Goal: Task Accomplishment & Management: Manage account settings

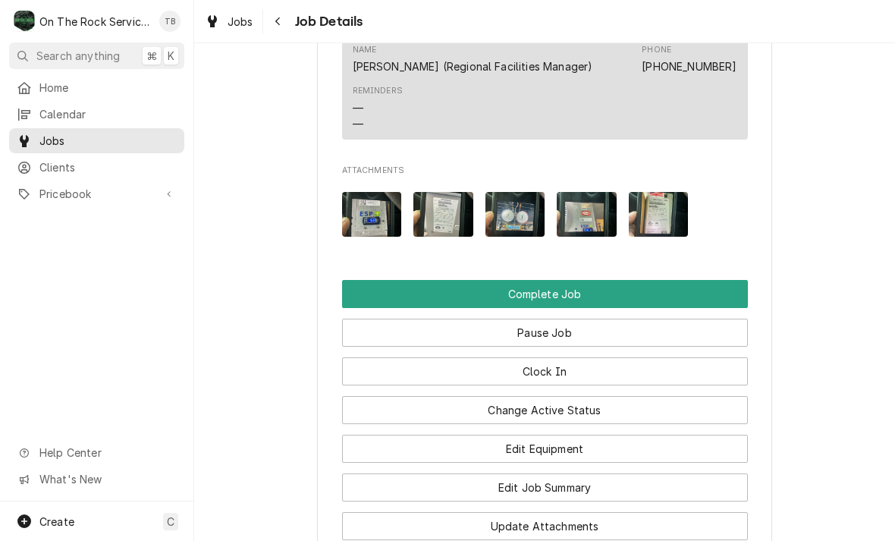
scroll to position [1866, 0]
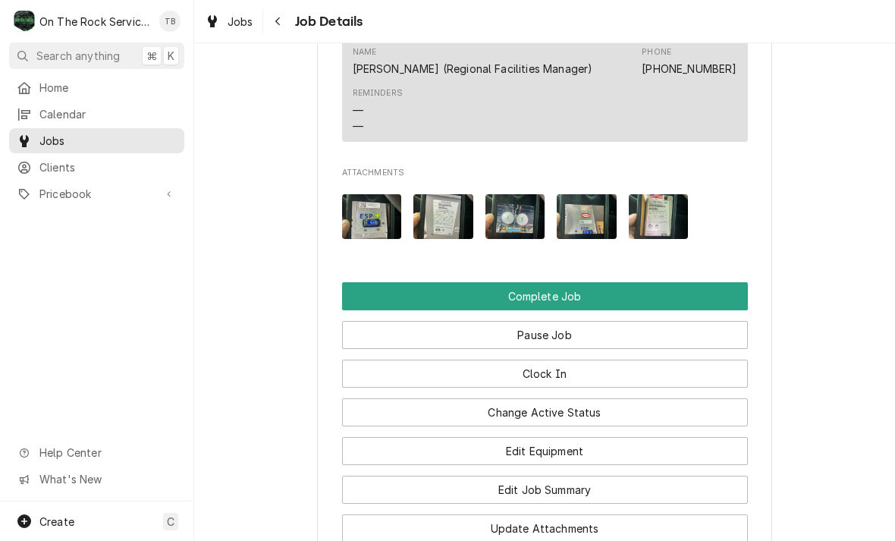
click at [575, 475] on button "Edit Job Summary" at bounding box center [545, 489] width 406 height 28
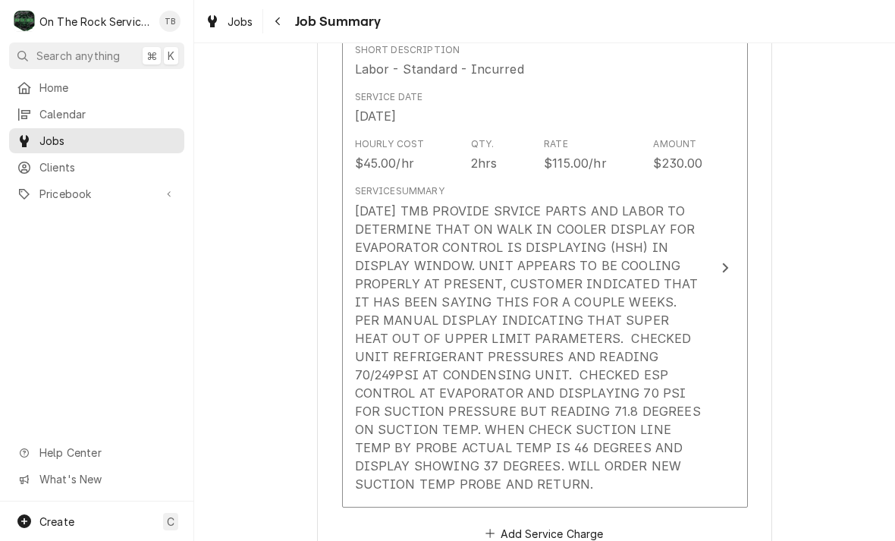
scroll to position [406, 0]
click at [639, 454] on div "[DATE] TMB PROVIDE SRVICE PARTS AND LABOR TO DETERMINE THAT ON WALK IN COOLER D…" at bounding box center [529, 346] width 348 height 291
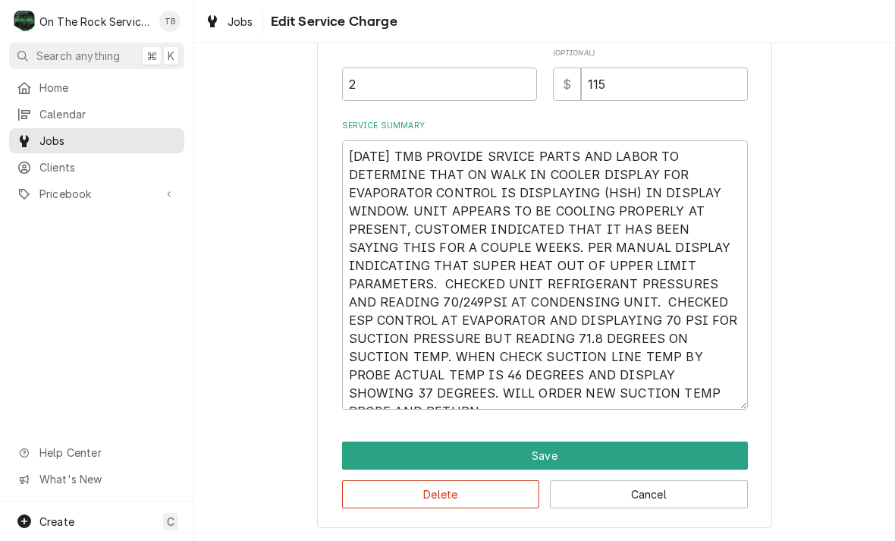
scroll to position [427, 0]
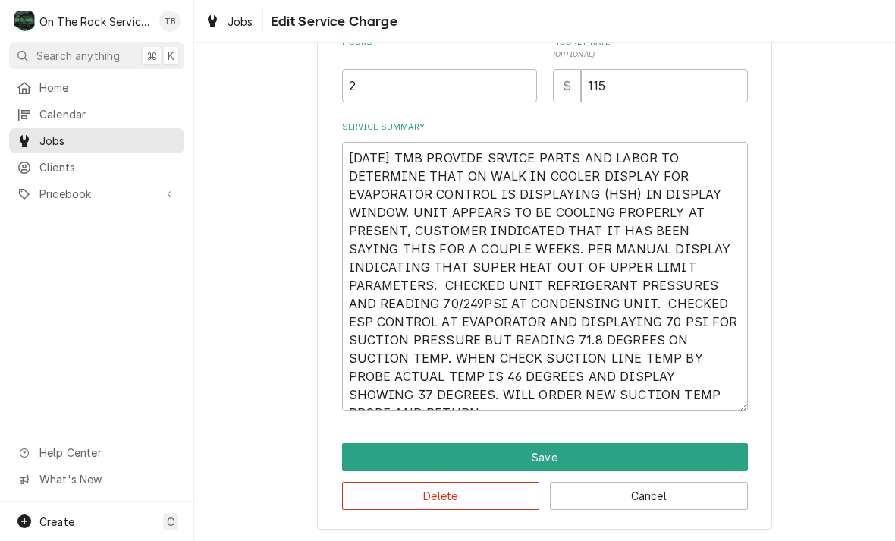
type textarea "x"
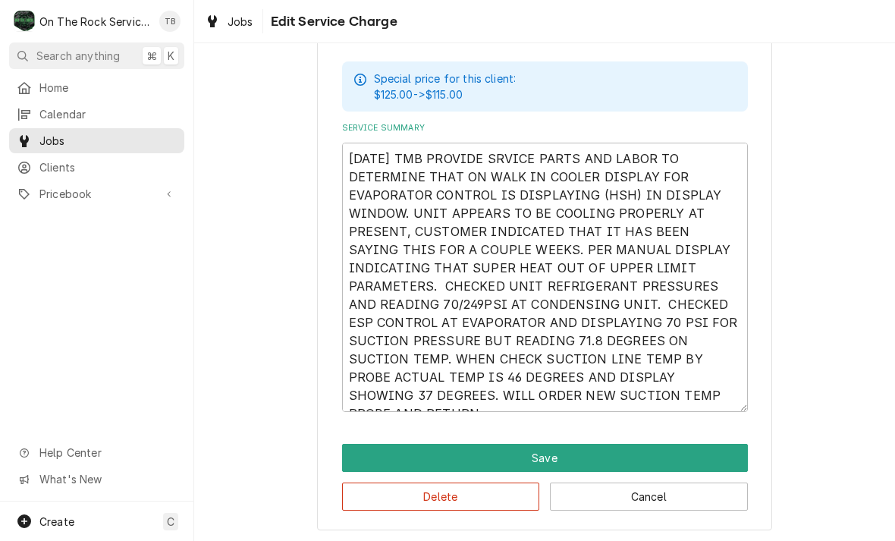
scroll to position [490, 0]
click at [700, 407] on textarea "[DATE] TMB PROVIDE SRVICE PARTS AND LABOR TO DETERMINE THAT ON WALK IN COOLER D…" at bounding box center [545, 277] width 406 height 269
type textarea "[DATE] TMB PROVIDE SRVICE PARTS AND LABOR TO DETERMINE THAT ON WALK IN COOLER D…"
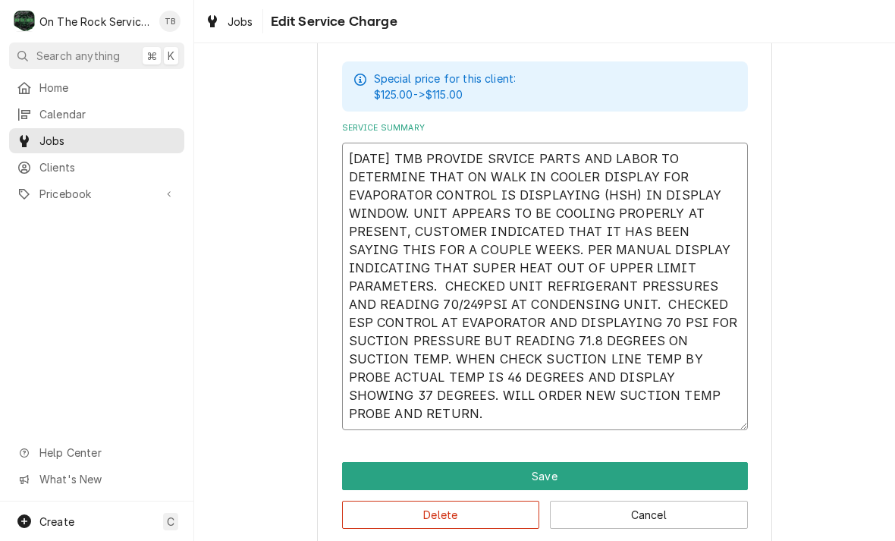
type textarea "x"
type textarea "[DATE] TMB PROVIDE SRVICE PARTS AND LABOR TO DETERMINE THAT ON WALK IN COOLER D…"
type textarea "x"
type textarea "[DATE] TMB PROVIDE SRVICE PARTS AND LABOR TO DETERMINE THAT ON WALK IN COOLER D…"
type textarea "x"
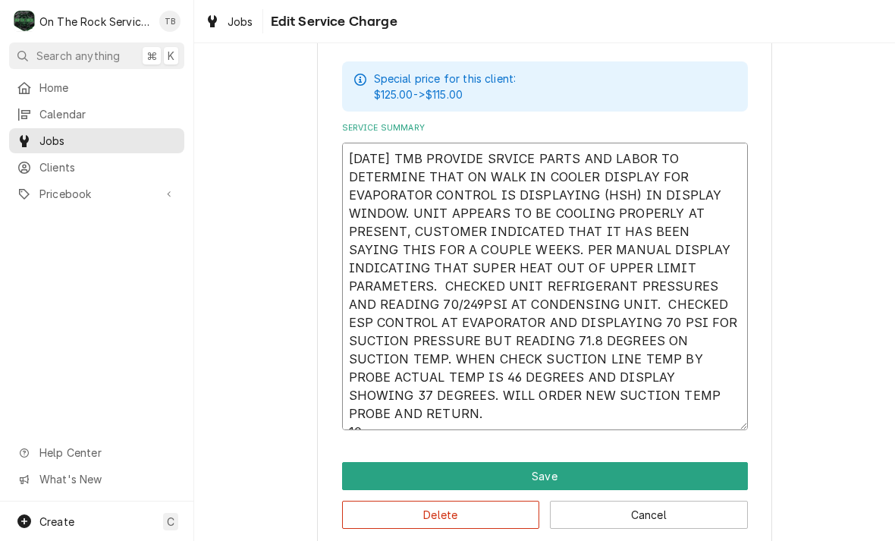
type textarea "[DATE] TMB PROVIDE SRVICE PARTS AND LABOR TO DETERMINE THAT ON WALK IN COOLER D…"
type textarea "x"
type textarea "[DATE] TMB PROVIDE SRVICE PARTS AND LABOR TO DETERMINE THAT ON WALK IN COOLER D…"
type textarea "x"
type textarea "[DATE] TMB PROVIDE SRVICE PARTS AND LABOR TO DETERMINE THAT ON WALK IN COOLER D…"
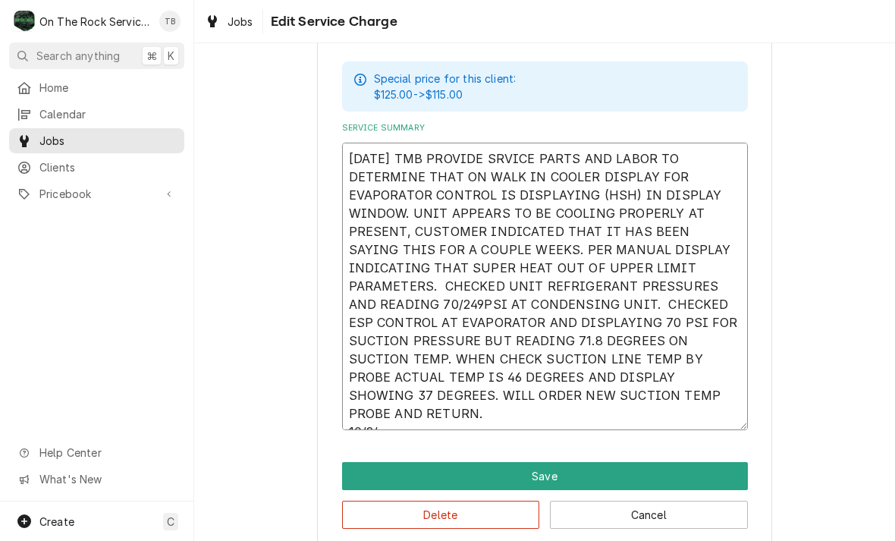
type textarea "x"
type textarea "[DATE] TMB PROVIDE SRVICE PARTS AND LABOR TO DETERMINE THAT ON WALK IN COOLER D…"
type textarea "x"
type textarea "[DATE] TMB PROVIDE SRVICE PARTS AND LABOR TO DETERMINE THAT ON WALK IN COOLER D…"
type textarea "x"
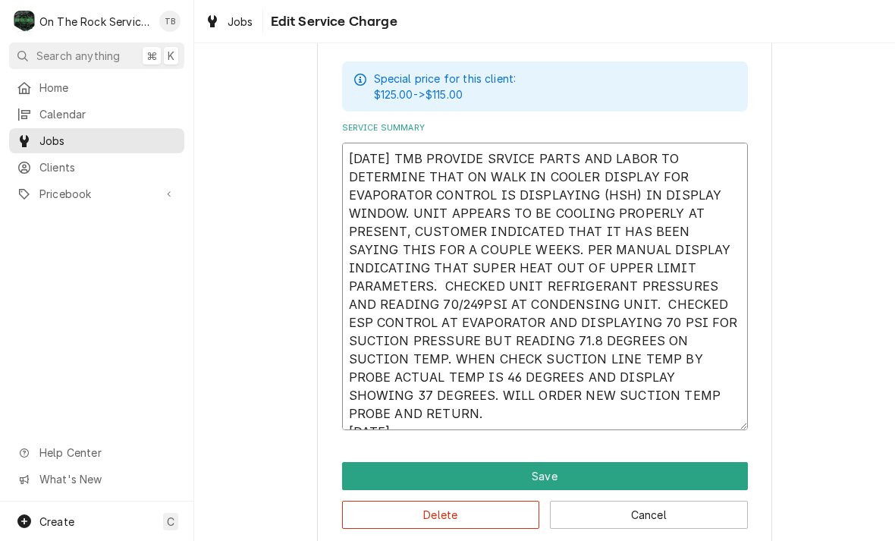
type textarea "[DATE] TMB PROVIDE SRVICE PARTS AND LABOR TO DETERMINE THAT ON WALK IN COOLER D…"
type textarea "x"
type textarea "[DATE] TMB PROVIDE SRVICE PARTS AND LABOR TO DETERMINE THAT ON WALK IN COOLER D…"
type textarea "x"
type textarea "[DATE] TMB PROVIDE SRVICE PARTS AND LABOR TO DETERMINE THAT ON WALK IN COOLER D…"
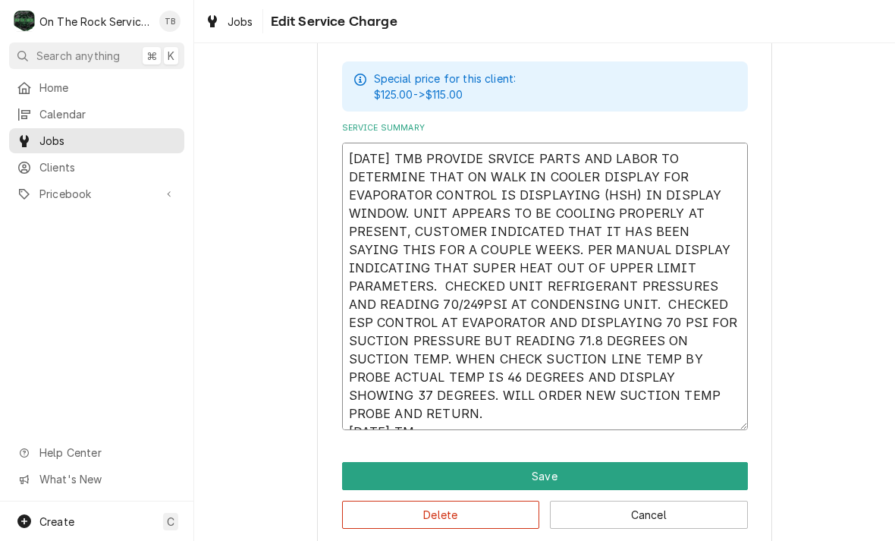
type textarea "x"
type textarea "[DATE] TMB PROVIDE SRVICE PARTS AND LABOR TO DETERMINE THAT ON WALK IN COOLER D…"
type textarea "x"
type textarea "[DATE] TMB PROVIDE SRVICE PARTS AND LABOR TO DETERMINE THAT ON WALK IN COOLER D…"
type textarea "x"
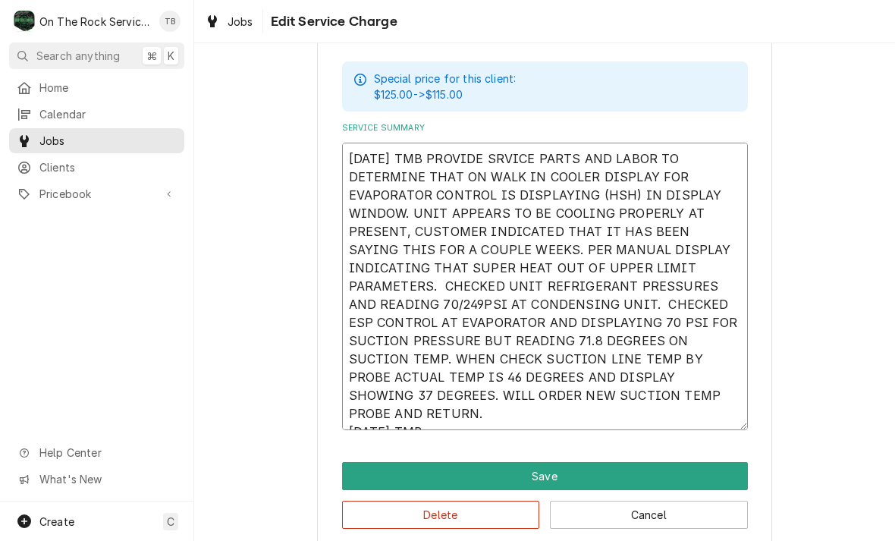
type textarea "[DATE] TMB PROVIDE SRVICE PARTS AND LABOR TO DETERMINE THAT ON WALK IN COOLER D…"
type textarea "x"
type textarea "[DATE] TMB PROVIDE SRVICE PARTS AND LABOR TO DETERMINE THAT ON WALK IN COOLER D…"
type textarea "x"
type textarea "[DATE] TMB PROVIDE SRVICE PARTS AND LABOR TO DETERMINE THAT ON WALK IN COOLER D…"
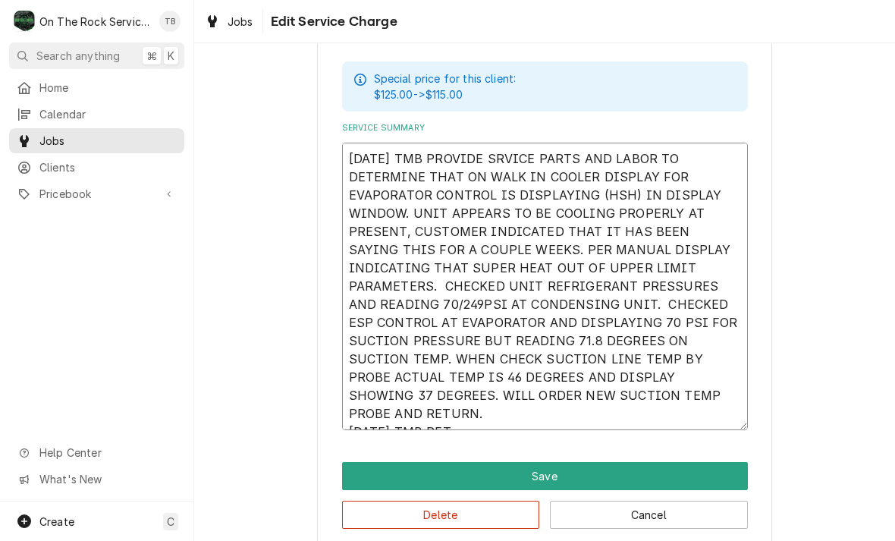
type textarea "x"
type textarea "[DATE] TMB PROVIDE SRVICE PARTS AND LABOR TO DETERMINE THAT ON WALK IN COOLER D…"
type textarea "x"
type textarea "[DATE] TMB PROVIDE SRVICE PARTS AND LABOR TO DETERMINE THAT ON WALK IN COOLER D…"
type textarea "x"
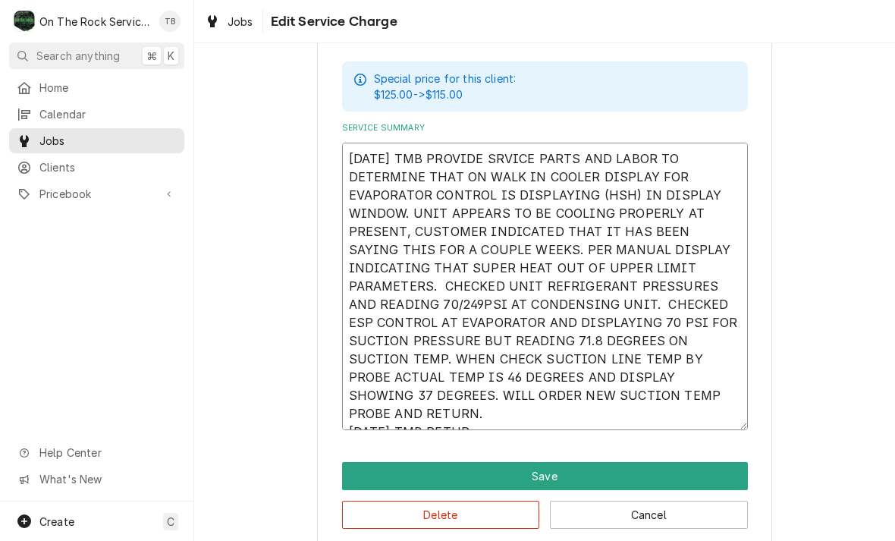
type textarea "[DATE] TMB PROVIDE SRVICE PARTS AND LABOR TO DETERMINE THAT ON WALK IN COOLER D…"
type textarea "x"
type textarea "[DATE] TMB PROVIDE SRVICE PARTS AND LABOR TO DETERMINE THAT ON WALK IN COOLER D…"
type textarea "x"
type textarea "[DATE] TMB PROVIDE SRVICE PARTS AND LABOR TO DETERMINE THAT ON WALK IN COOLER D…"
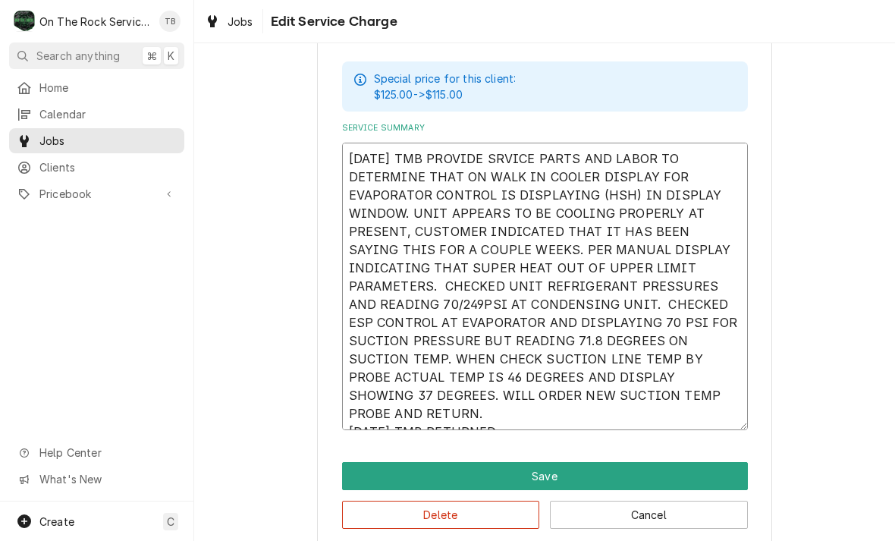
type textarea "x"
type textarea "[DATE] TMB PROVIDE SRVICE PARTS AND LABOR TO DETERMINE THAT ON WALK IN COOLER D…"
type textarea "x"
type textarea "[DATE] TMB PROVIDE SRVICE PARTS AND LABOR TO DETERMINE THAT ON WALK IN COOLER D…"
type textarea "x"
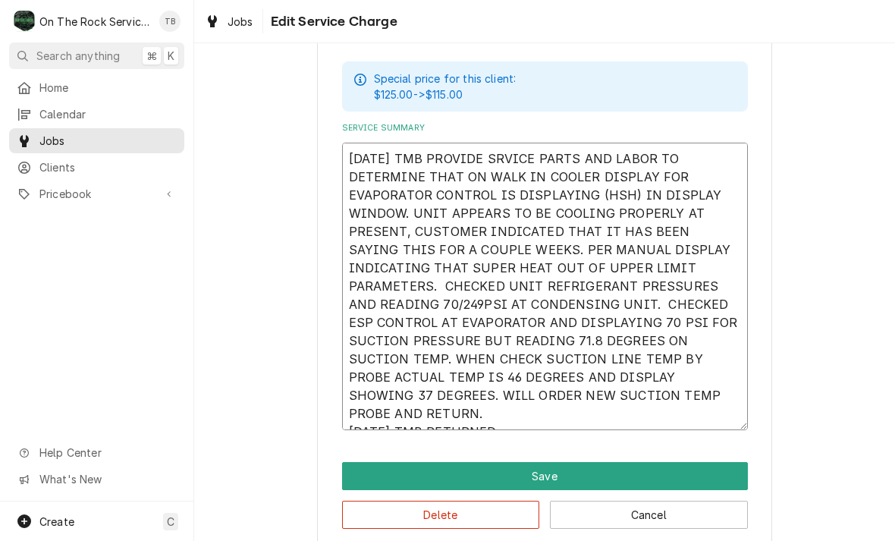
type textarea "[DATE] TMB PROVIDE SRVICE PARTS AND LABOR TO DETERMINE THAT ON WALK IN COOLER D…"
type textarea "x"
type textarea "[DATE] TMB PROVIDE SRVICE PARTS AND LABOR TO DETERMINE THAT ON WALK IN COOLER D…"
type textarea "x"
type textarea "[DATE] TMB PROVIDE SRVICE PARTS AND LABOR TO DETERMINE THAT ON WALK IN COOLER D…"
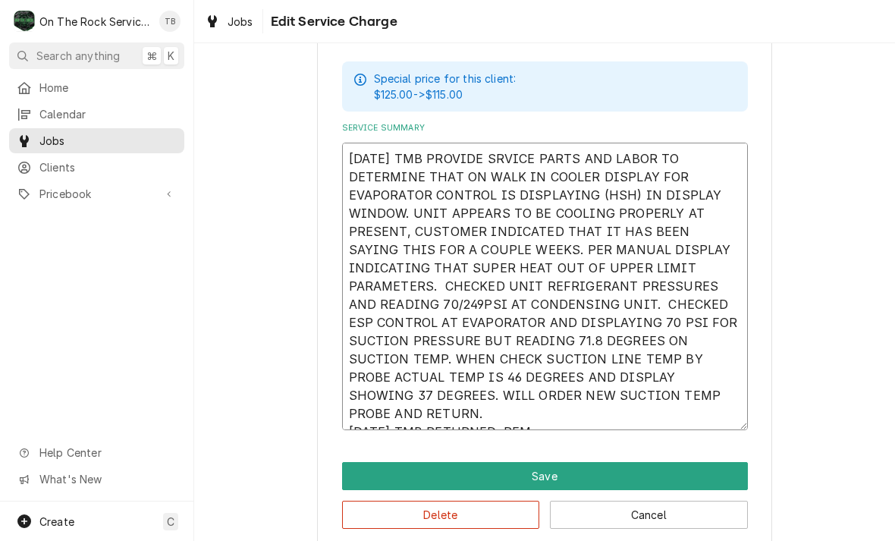
type textarea "x"
type textarea "[DATE] TMB PROVIDE SRVICE PARTS AND LABOR TO DETERMINE THAT ON WALK IN COOLER D…"
type textarea "x"
type textarea "[DATE] TMB PROVIDE SRVICE PARTS AND LABOR TO DETERMINE THAT ON WALK IN COOLER D…"
type textarea "x"
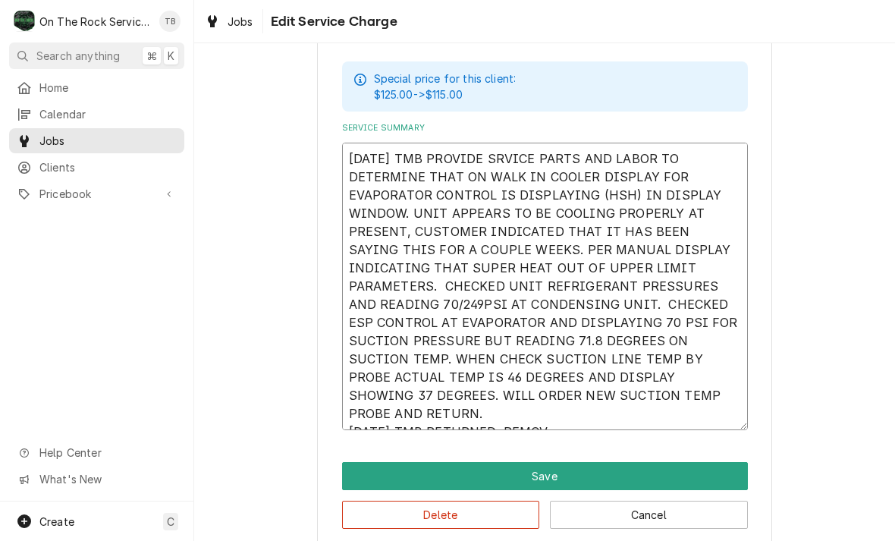
type textarea "[DATE] TMB PROVIDE SRVICE PARTS AND LABOR TO DETERMINE THAT ON WALK IN COOLER D…"
type textarea "x"
type textarea "[DATE] TMB PROVIDE SRVICE PARTS AND LABOR TO DETERMINE THAT ON WALK IN COOLER D…"
type textarea "x"
type textarea "[DATE] TMB PROVIDE SRVICE PARTS AND LABOR TO DETERMINE THAT ON WALK IN COOLER D…"
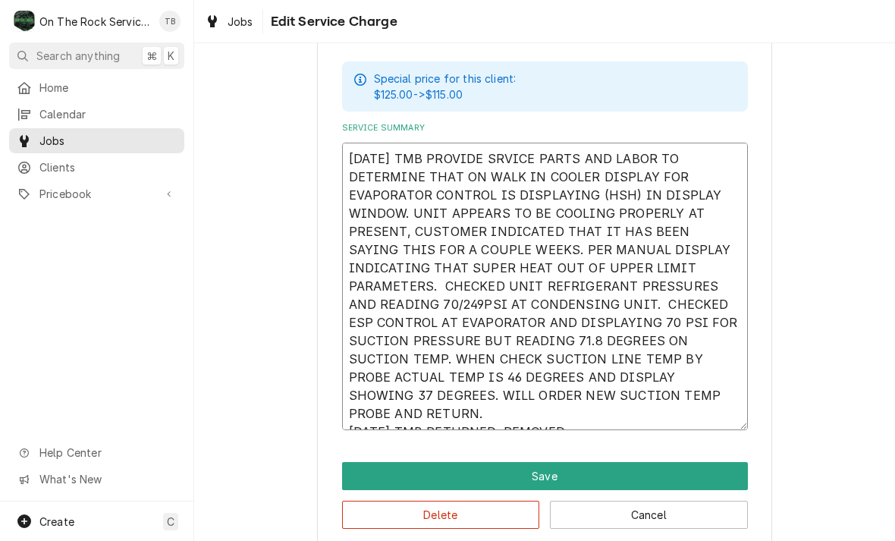
type textarea "x"
type textarea "[DATE] TMB PROVIDE SRVICE PARTS AND LABOR TO DETERMINE THAT ON WALK IN COOLER D…"
type textarea "x"
type textarea "[DATE] TMB PROVIDE SRVICE PARTS AND LABOR TO DETERMINE THAT ON WALK IN COOLER D…"
type textarea "x"
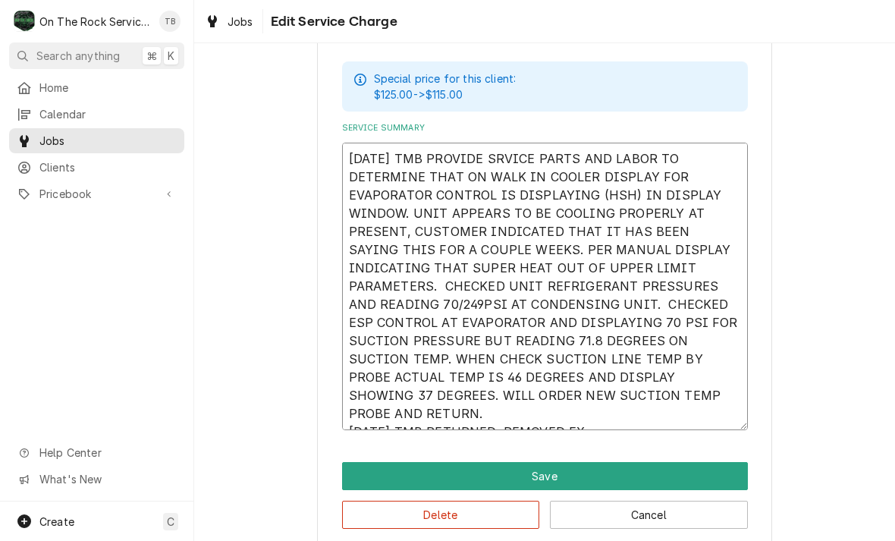
type textarea "[DATE] TMB PROVIDE SRVICE PARTS AND LABOR TO DETERMINE THAT ON WALK IN COOLER D…"
type textarea "x"
type textarea "[DATE] TMB PROVIDE SRVICE PARTS AND LABOR TO DETERMINE THAT ON WALK IN COOLER D…"
type textarea "x"
type textarea "[DATE] TMB PROVIDE SRVICE PARTS AND LABOR TO DETERMINE THAT ON WALK IN COOLER D…"
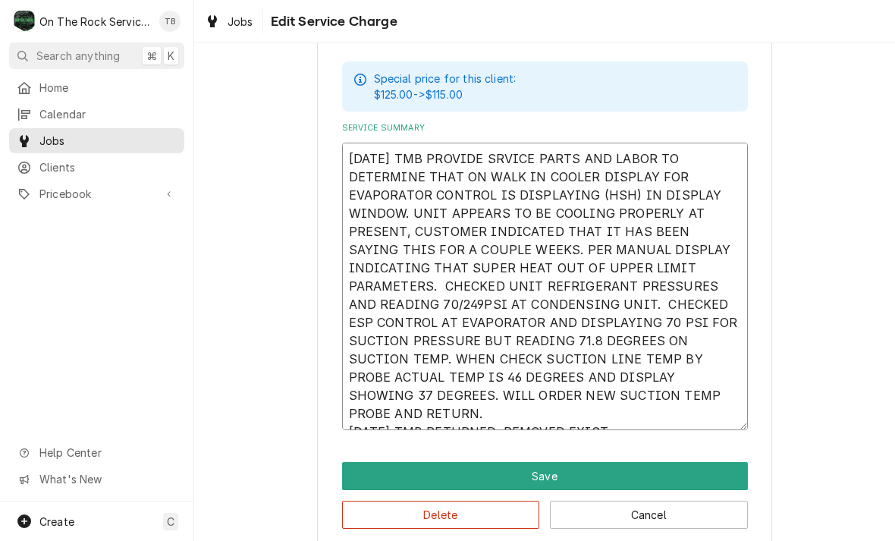
type textarea "x"
type textarea "[DATE] TMB PROVIDE SRVICE PARTS AND LABOR TO DETERMINE THAT ON WALK IN COOLER D…"
type textarea "x"
type textarea "[DATE] TMB PROVIDE SRVICE PARTS AND LABOR TO DETERMINE THAT ON WALK IN COOLER D…"
type textarea "x"
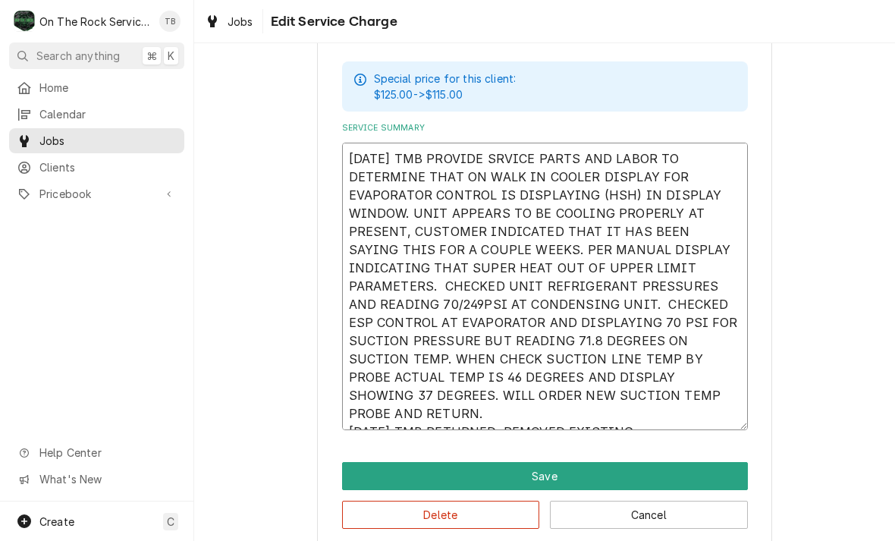
type textarea "[DATE] TMB PROVIDE SRVICE PARTS AND LABOR TO DETERMINE THAT ON WALK IN COOLER D…"
type textarea "x"
type textarea "[DATE] TMB PROVIDE SRVICE PARTS AND LABOR TO DETERMINE THAT ON WALK IN COOLER D…"
type textarea "x"
type textarea "[DATE] TMB PROVIDE SRVICE PARTS AND LABOR TO DETERMINE THAT ON WALK IN COOLER D…"
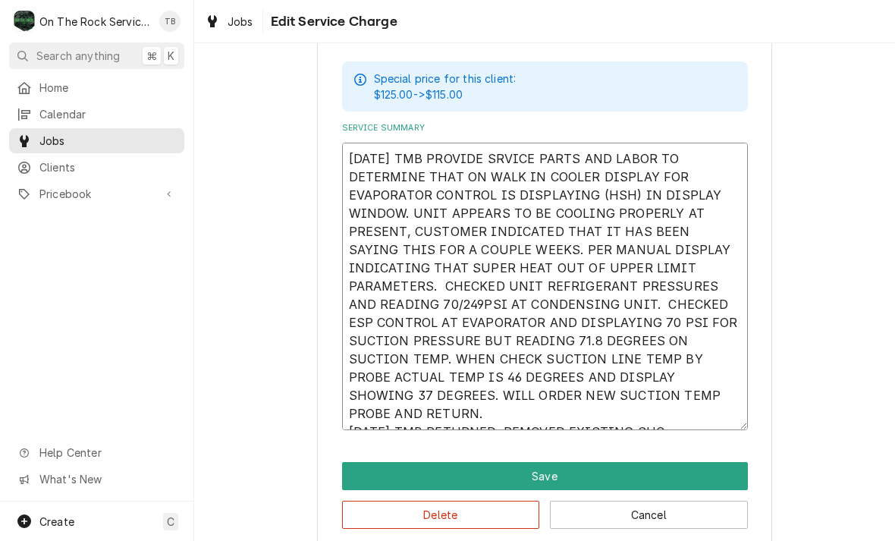
type textarea "x"
type textarea "[DATE] TMB PROVIDE SRVICE PARTS AND LABOR TO DETERMINE THAT ON WALK IN COOLER D…"
type textarea "x"
type textarea "[DATE] TMB PROVIDE SRVICE PARTS AND LABOR TO DETERMINE THAT ON WALK IN COOLER D…"
type textarea "x"
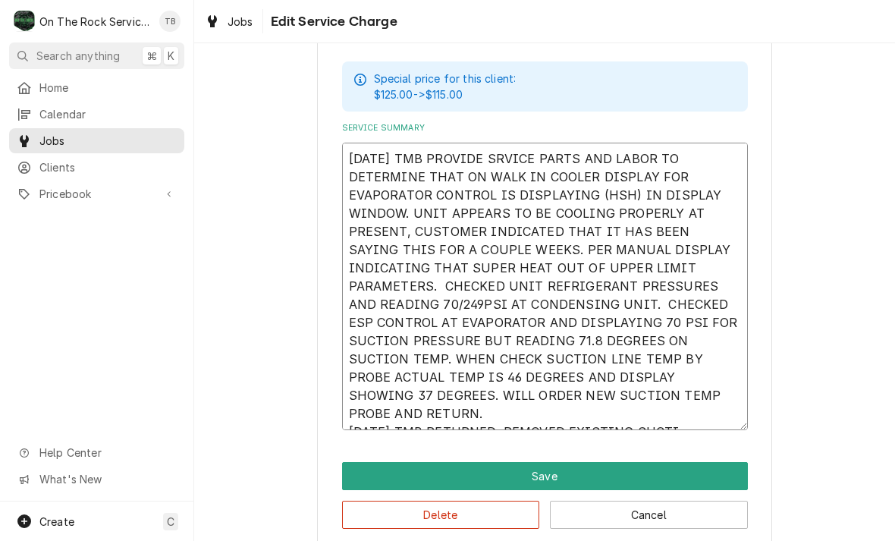
type textarea "[DATE] TMB PROVIDE SRVICE PARTS AND LABOR TO DETERMINE THAT ON WALK IN COOLER D…"
type textarea "x"
type textarea "[DATE] TMB PROVIDE SRVICE PARTS AND LABOR TO DETERMINE THAT ON WALK IN COOLER D…"
type textarea "x"
type textarea "[DATE] TMB PROVIDE SRVICE PARTS AND LABOR TO DETERMINE THAT ON WALK IN COOLER D…"
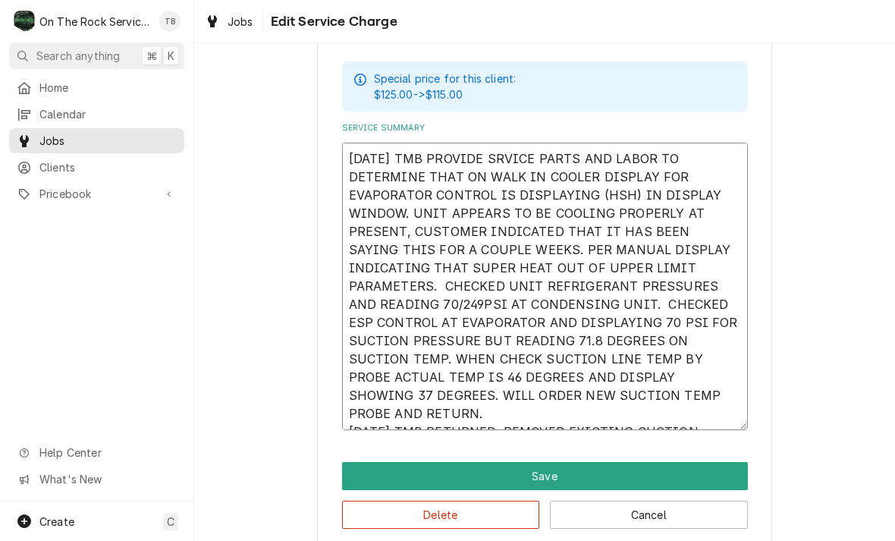
type textarea "x"
type textarea "[DATE] TMB PROVIDE SRVICE PARTS AND LABOR TO DETERMINE THAT ON WALK IN COOLER D…"
type textarea "x"
type textarea "[DATE] TMB PROVIDE SRVICE PARTS AND LABOR TO DETERMINE THAT ON WALK IN COOLER D…"
type textarea "x"
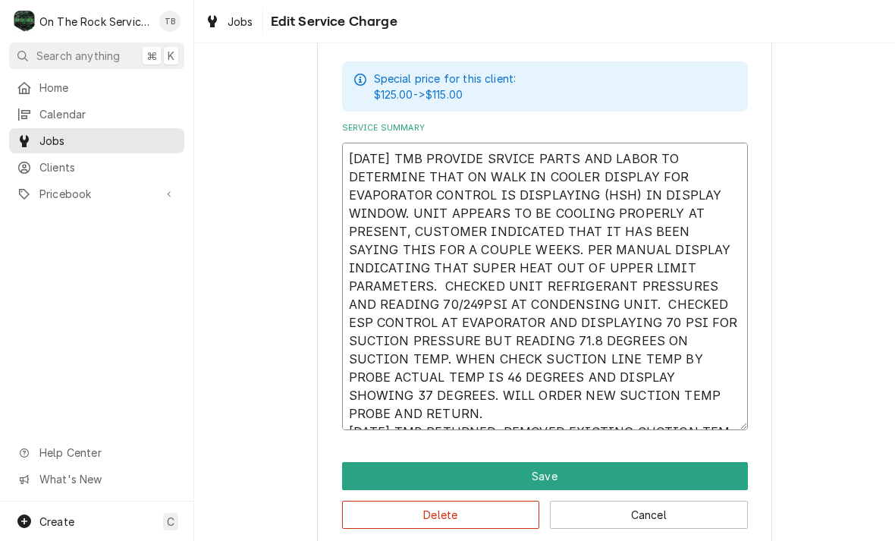
type textarea "[DATE] TMB PROVIDE SRVICE PARTS AND LABOR TO DETERMINE THAT ON WALK IN COOLER D…"
type textarea "x"
type textarea "[DATE] TMB PROVIDE SRVICE PARTS AND LABOR TO DETERMINE THAT ON WALK IN COOLER D…"
type textarea "x"
type textarea "[DATE] TMB PROVIDE SRVICE PARTS AND LABOR TO DETERMINE THAT ON WALK IN COOLER D…"
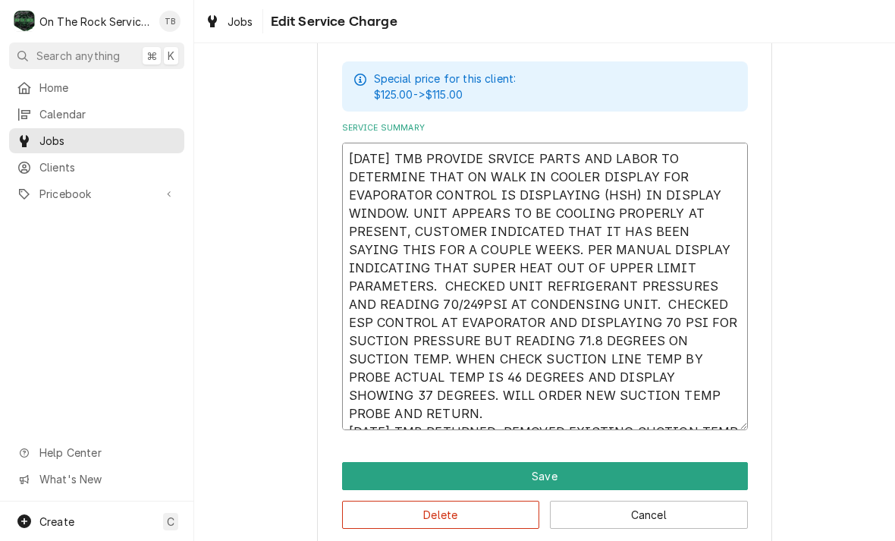
type textarea "x"
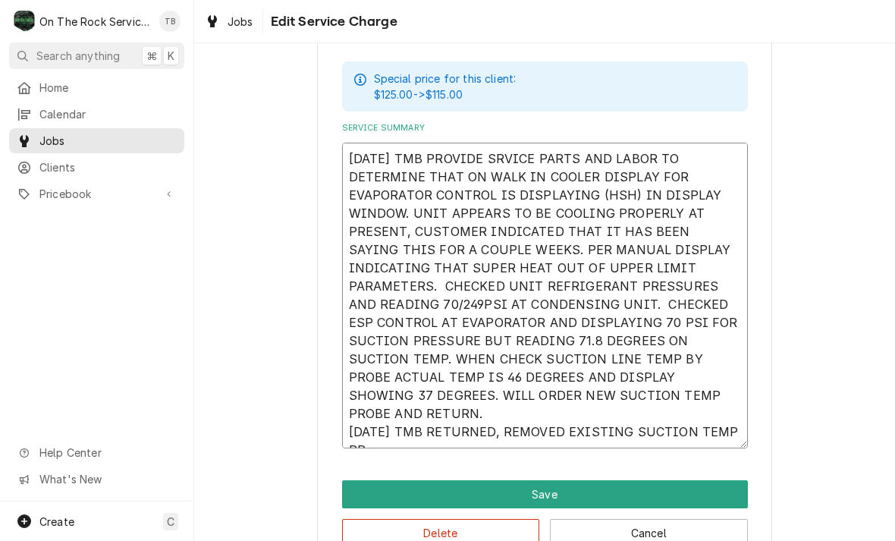
type textarea "[DATE] TMB PROVIDE SRVICE PARTS AND LABOR TO DETERMINE THAT ON WALK IN COOLER D…"
type textarea "x"
type textarea "[DATE] TMB PROVIDE SRVICE PARTS AND LABOR TO DETERMINE THAT ON WALK IN COOLER D…"
type textarea "x"
type textarea "[DATE] TMB PROVIDE SRVICE PARTS AND LABOR TO DETERMINE THAT ON WALK IN COOLER D…"
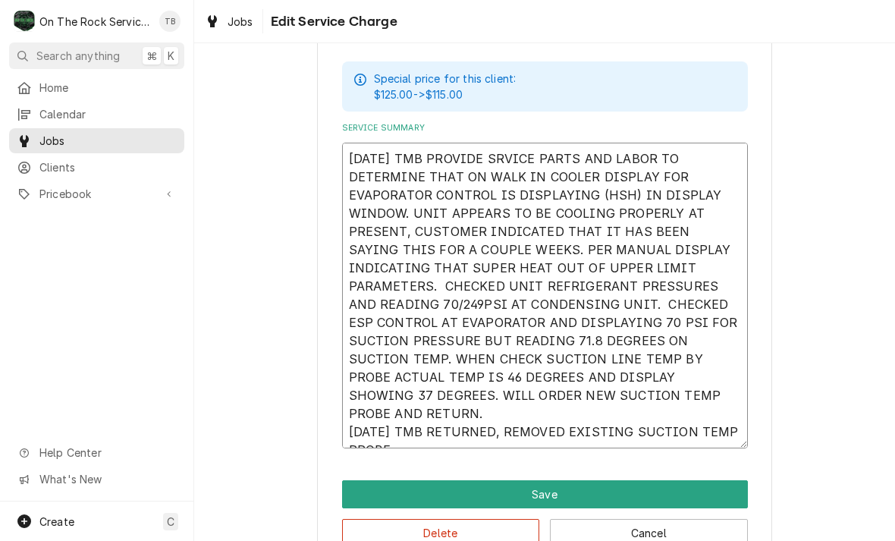
type textarea "x"
type textarea "[DATE] TMB PROVIDE SRVICE PARTS AND LABOR TO DETERMINE THAT ON WALK IN COOLER D…"
type textarea "x"
type textarea "[DATE] TMB PROVIDE SRVICE PARTS AND LABOR TO DETERMINE THAT ON WALK IN COOLER D…"
type textarea "x"
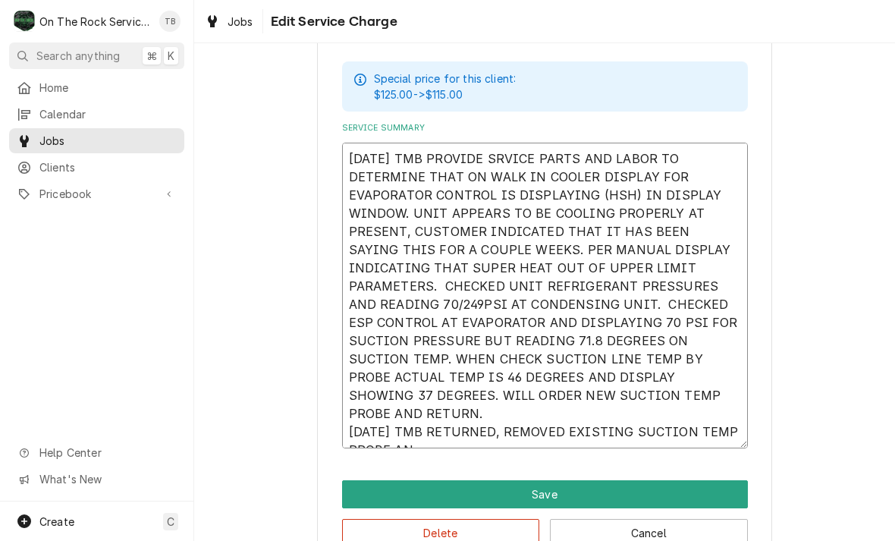
type textarea "[DATE] TMB PROVIDE SRVICE PARTS AND LABOR TO DETERMINE THAT ON WALK IN COOLER D…"
type textarea "x"
type textarea "[DATE] TMB PROVIDE SRVICE PARTS AND LABOR TO DETERMINE THAT ON WALK IN COOLER D…"
type textarea "x"
type textarea "[DATE] TMB PROVIDE SRVICE PARTS AND LABOR TO DETERMINE THAT ON WALK IN COOLER D…"
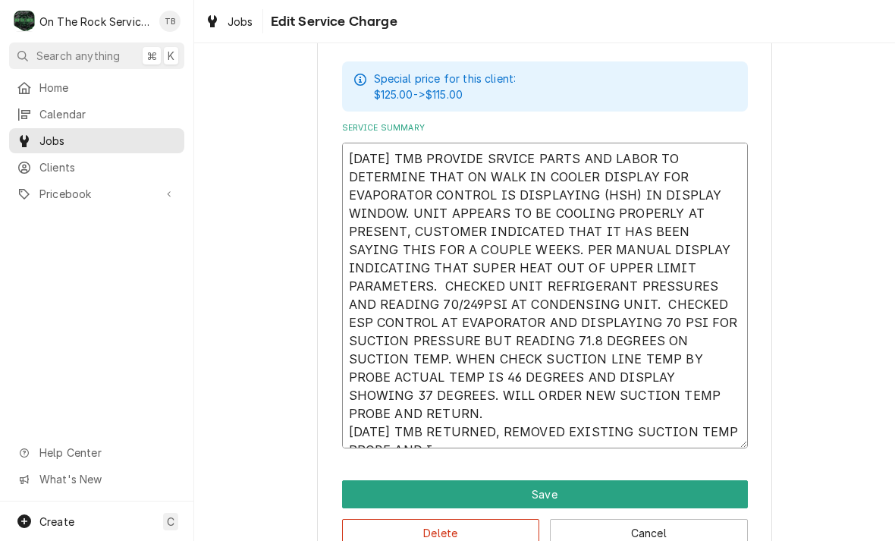
type textarea "x"
type textarea "[DATE] TMB PROVIDE SRVICE PARTS AND LABOR TO DETERMINE THAT ON WALK IN COOLER D…"
type textarea "x"
type textarea "[DATE] TMB PROVIDE SRVICE PARTS AND LABOR TO DETERMINE THAT ON WALK IN COOLER D…"
type textarea "x"
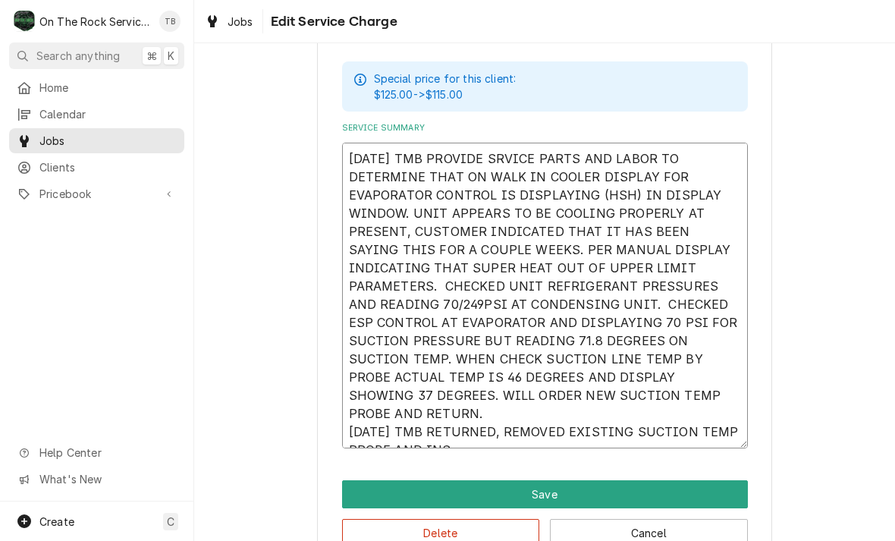
type textarea "[DATE] TMB PROVIDE SRVICE PARTS AND LABOR TO DETERMINE THAT ON WALK IN COOLER D…"
type textarea "x"
type textarea "[DATE] TMB PROVIDE SRVICE PARTS AND LABOR TO DETERMINE THAT ON WALK IN COOLER D…"
type textarea "x"
type textarea "[DATE] TMB PROVIDE SRVICE PARTS AND LABOR TO DETERMINE THAT ON WALK IN COOLER D…"
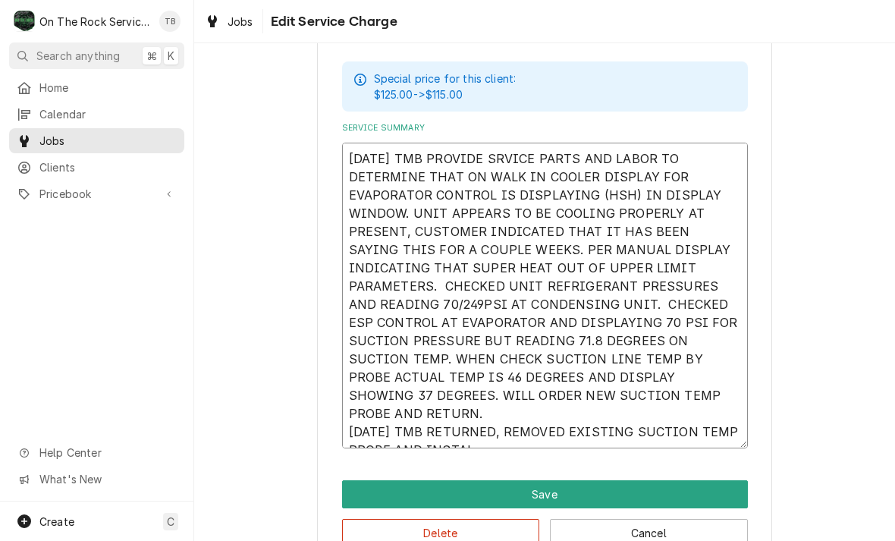
type textarea "x"
type textarea "[DATE] TMB PROVIDE SRVICE PARTS AND LABOR TO DETERMINE THAT ON WALK IN COOLER D…"
type textarea "x"
type textarea "[DATE] TMB PROVIDE SRVICE PARTS AND LABOR TO DETERMINE THAT ON WALK IN COOLER D…"
type textarea "x"
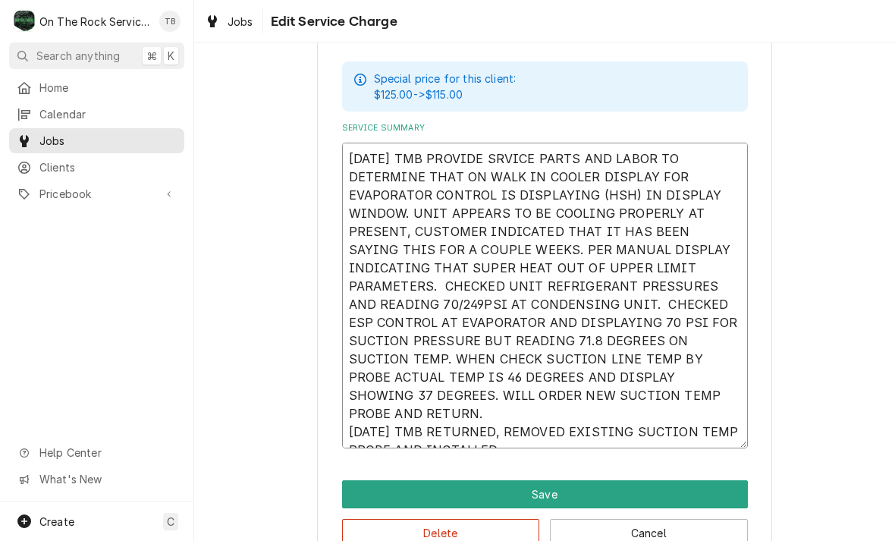
type textarea "[DATE] TMB PROVIDE SRVICE PARTS AND LABOR TO DETERMINE THAT ON WALK IN COOLER D…"
type textarea "x"
type textarea "[DATE] TMB PROVIDE SRVICE PARTS AND LABOR TO DETERMINE THAT ON WALK IN COOLER D…"
type textarea "x"
type textarea "[DATE] TMB PROVIDE SRVICE PARTS AND LABOR TO DETERMINE THAT ON WALK IN COOLER D…"
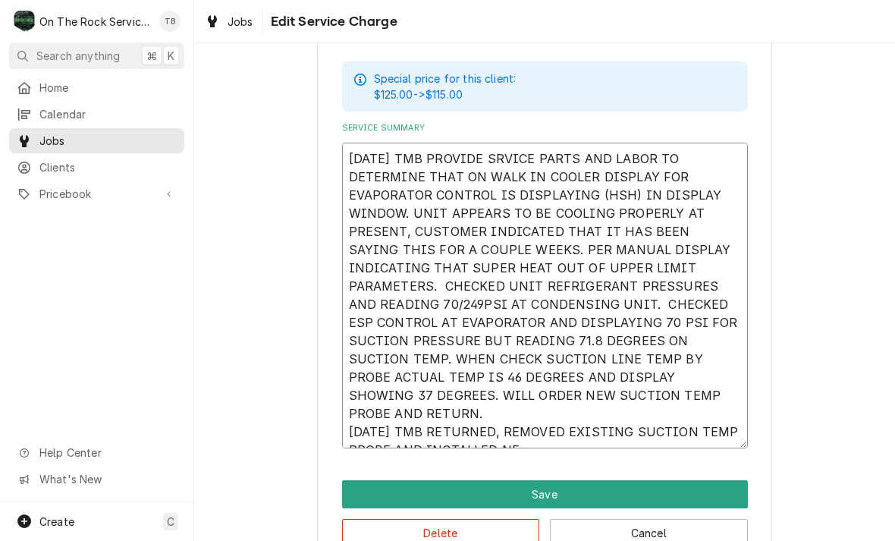
type textarea "x"
type textarea "[DATE] TMB PROVIDE SRVICE PARTS AND LABOR TO DETERMINE THAT ON WALK IN COOLER D…"
type textarea "x"
type textarea "[DATE] TMB PROVIDE SRVICE PARTS AND LABOR TO DETERMINE THAT ON WALK IN COOLER D…"
type textarea "x"
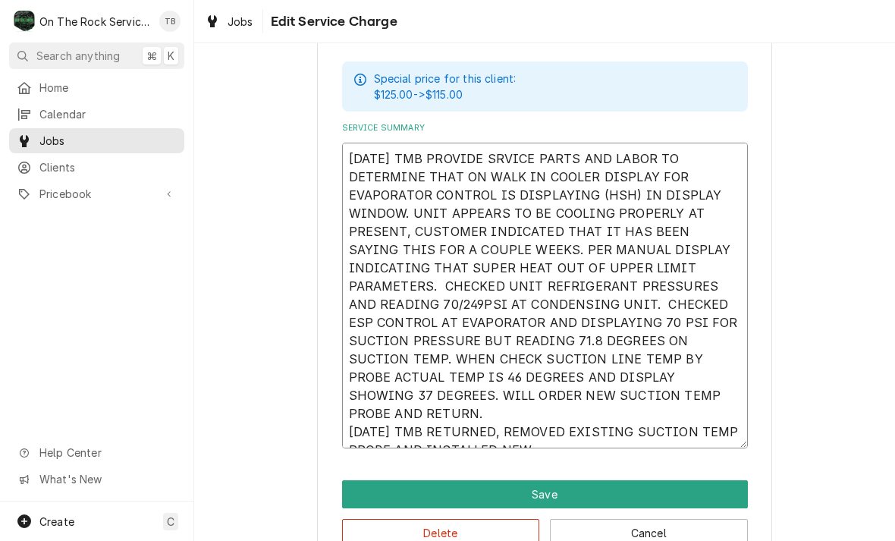
type textarea "[DATE] TMB PROVIDE SRVICE PARTS AND LABOR TO DETERMINE THAT ON WALK IN COOLER D…"
type textarea "x"
type textarea "[DATE] TMB PROVIDE SRVICE PARTS AND LABOR TO DETERMINE THAT ON WALK IN COOLER D…"
type textarea "x"
type textarea "[DATE] TMB PROVIDE SRVICE PARTS AND LABOR TO DETERMINE THAT ON WALK IN COOLER D…"
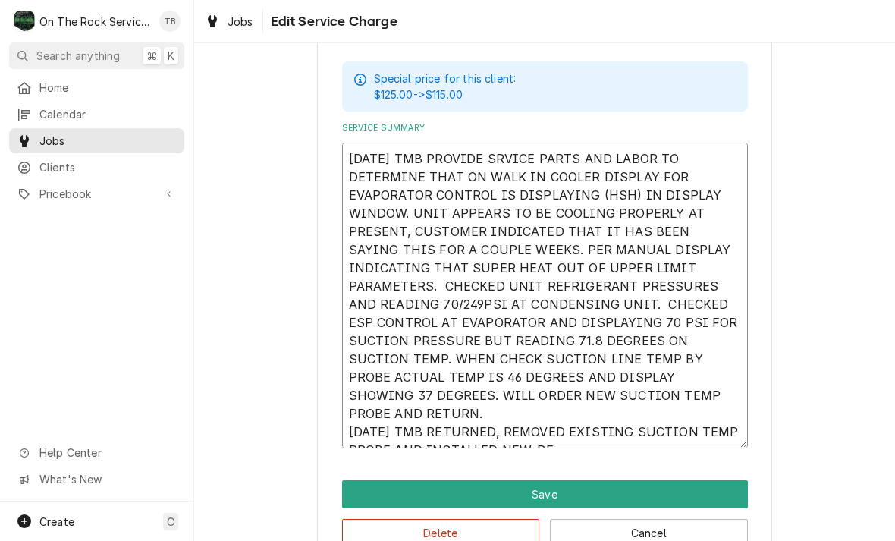
type textarea "x"
type textarea "[DATE] TMB PROVIDE SRVICE PARTS AND LABOR TO DETERMINE THAT ON WALK IN COOLER D…"
type textarea "x"
type textarea "[DATE] TMB PROVIDE SRVICE PARTS AND LABOR TO DETERMINE THAT ON WALK IN COOLER D…"
type textarea "x"
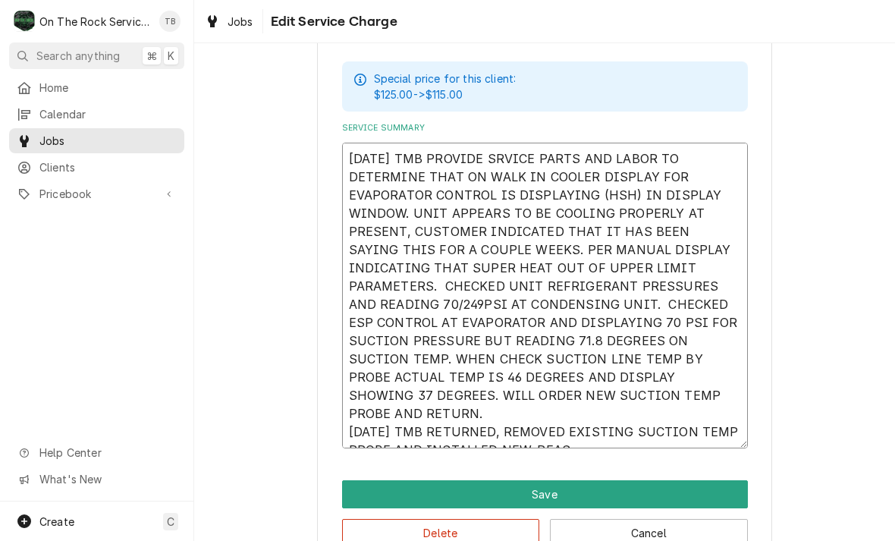
type textarea "[DATE] TMB PROVIDE SRVICE PARTS AND LABOR TO DETERMINE THAT ON WALK IN COOLER D…"
type textarea "x"
type textarea "[DATE] TMB PROVIDE SRVICE PARTS AND LABOR TO DETERMINE THAT ON WALK IN COOLER D…"
type textarea "x"
type textarea "[DATE] TMB PROVIDE SRVICE PARTS AND LABOR TO DETERMINE THAT ON WALK IN COOLER D…"
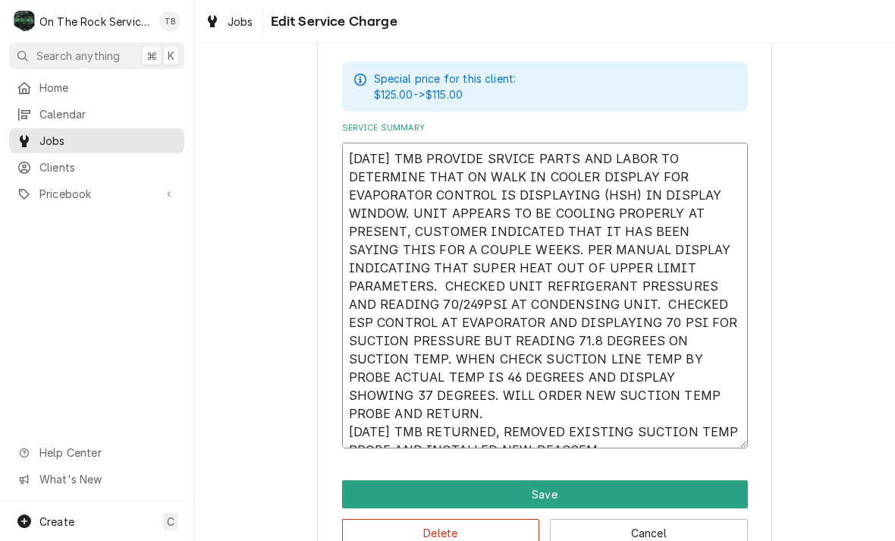
type textarea "x"
type textarea "[DATE] TMB PROVIDE SRVICE PARTS AND LABOR TO DETERMINE THAT ON WALK IN COOLER D…"
type textarea "x"
type textarea "[DATE] TMB PROVIDE SRVICE PARTS AND LABOR TO DETERMINE THAT ON WALK IN COOLER D…"
type textarea "x"
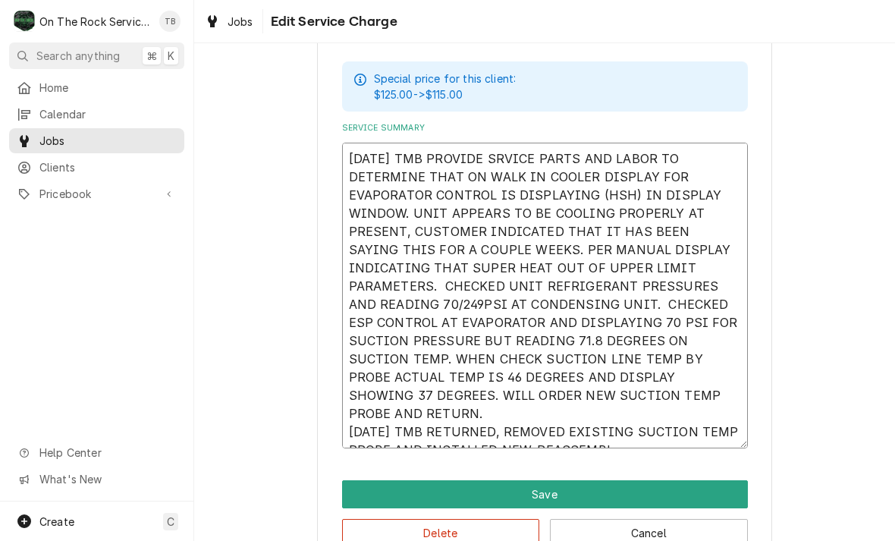
type textarea "[DATE] TMB PROVIDE SRVICE PARTS AND LABOR TO DETERMINE THAT ON WALK IN COOLER D…"
type textarea "x"
type textarea "[DATE] TMB PROVIDE SRVICE PARTS AND LABOR TO DETERMINE THAT ON WALK IN COOLER D…"
type textarea "x"
type textarea "[DATE] TMB PROVIDE SRVICE PARTS AND LABOR TO DETERMINE THAT ON WALK IN COOLER D…"
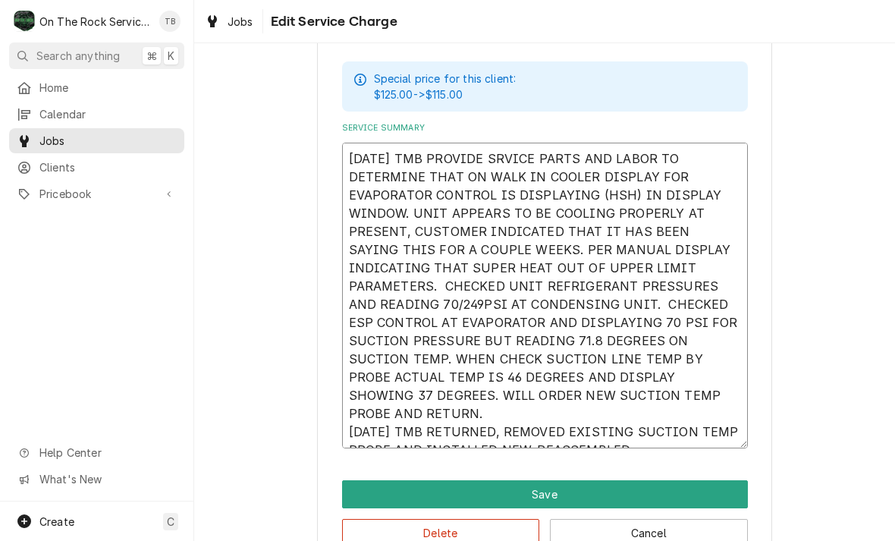
type textarea "x"
type textarea "[DATE] TMB PROVIDE SRVICE PARTS AND LABOR TO DETERMINE THAT ON WALK IN COOLER D…"
type textarea "x"
type textarea "[DATE] TMB PROVIDE SRVICE PARTS AND LABOR TO DETERMINE THAT ON WALK IN COOLER D…"
type textarea "x"
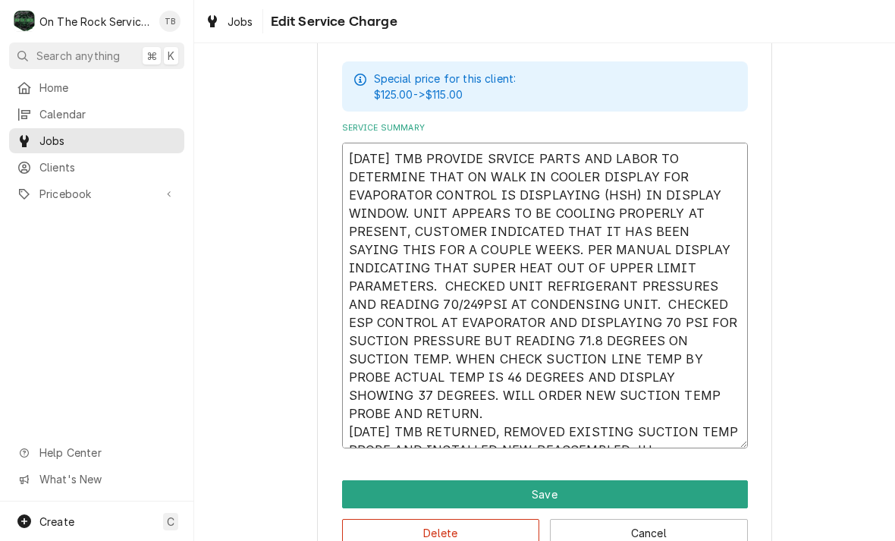
type textarea "[DATE] TMB PROVIDE SRVICE PARTS AND LABOR TO DETERMINE THAT ON WALK IN COOLER D…"
type textarea "x"
type textarea "[DATE] TMB PROVIDE SRVICE PARTS AND LABOR TO DETERMINE THAT ON WALK IN COOLER D…"
type textarea "x"
type textarea "[DATE] TMB PROVIDE SRVICE PARTS AND LABOR TO DETERMINE THAT ON WALK IN COOLER D…"
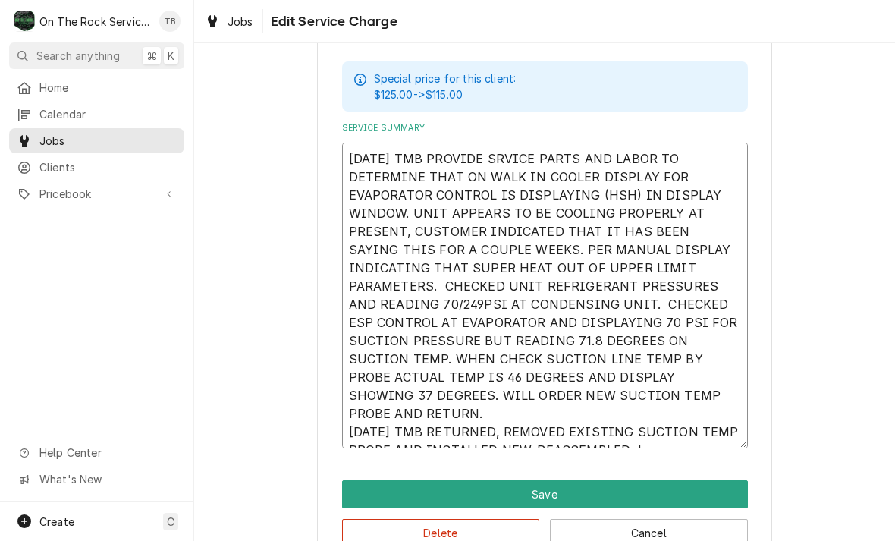
type textarea "x"
type textarea "[DATE] TMB PROVIDE SRVICE PARTS AND LABOR TO DETERMINE THAT ON WALK IN COOLER D…"
type textarea "x"
type textarea "[DATE] TMB PROVIDE SRVICE PARTS AND LABOR TO DETERMINE THAT ON WALK IN COOLER D…"
type textarea "x"
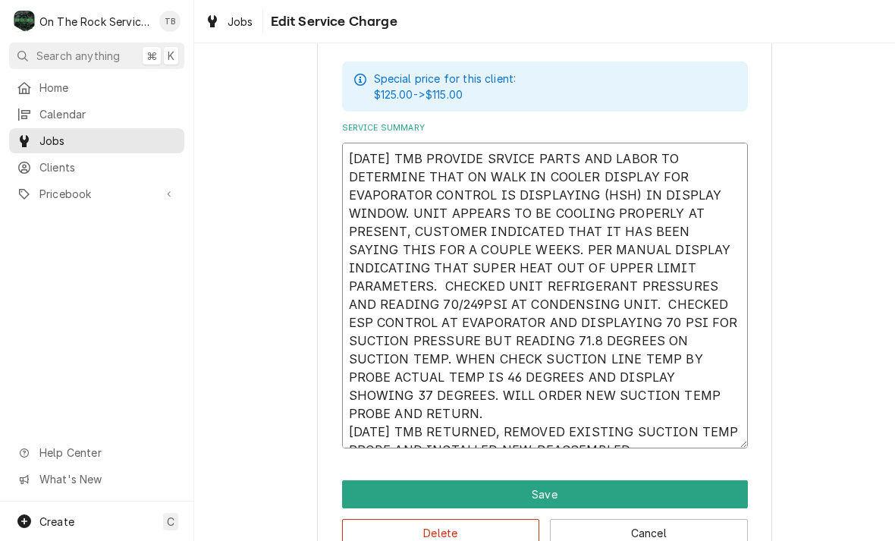
type textarea "[DATE] TMB PROVIDE SRVICE PARTS AND LABOR TO DETERMINE THAT ON WALK IN COOLER D…"
type textarea "x"
type textarea "[DATE] TMB PROVIDE SRVICE PARTS AND LABOR TO DETERMINE THAT ON WALK IN COOLER D…"
type textarea "x"
type textarea "[DATE] TMB PROVIDE SRVICE PARTS AND LABOR TO DETERMINE THAT ON WALK IN COOLER D…"
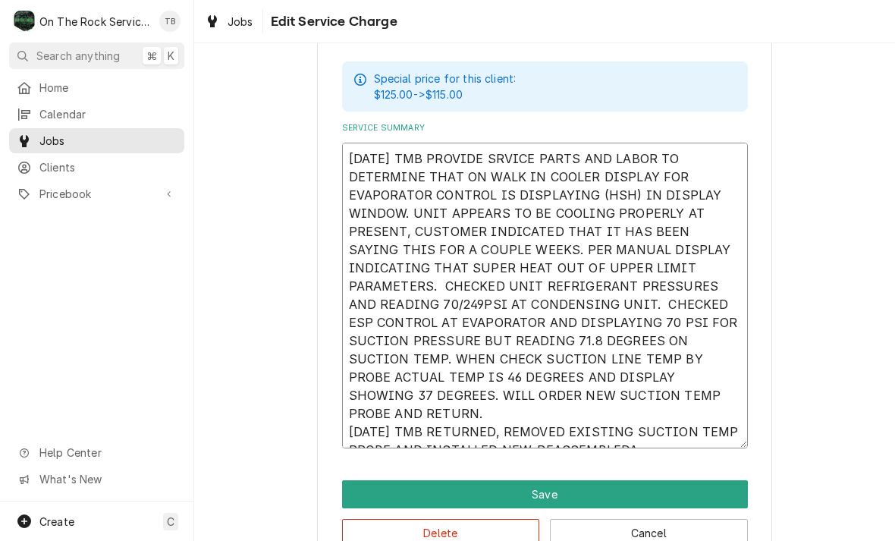
type textarea "x"
type textarea "[DATE] TMB PROVIDE SRVICE PARTS AND LABOR TO DETERMINE THAT ON WALK IN COOLER D…"
type textarea "x"
type textarea "[DATE] TMB PROVIDE SRVICE PARTS AND LABOR TO DETERMINE THAT ON WALK IN COOLER D…"
type textarea "x"
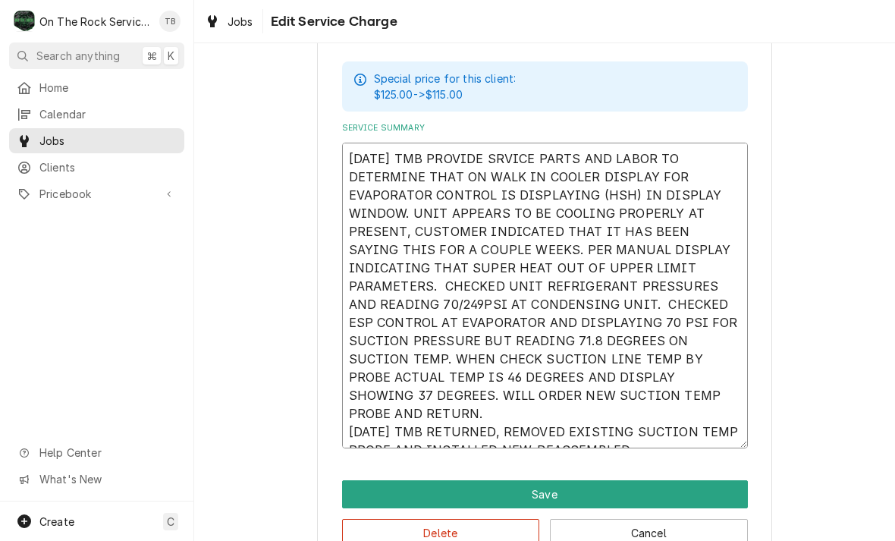
type textarea "[DATE] TMB PROVIDE SRVICE PARTS AND LABOR TO DETERMINE THAT ON WALK IN COOLER D…"
type textarea "x"
type textarea "[DATE] TMB PROVIDE SRVICE PARTS AND LABOR TO DETERMINE THAT ON WALK IN COOLER D…"
type textarea "x"
type textarea "[DATE] TMB PROVIDE SRVICE PARTS AND LABOR TO DETERMINE THAT ON WALK IN COOLER D…"
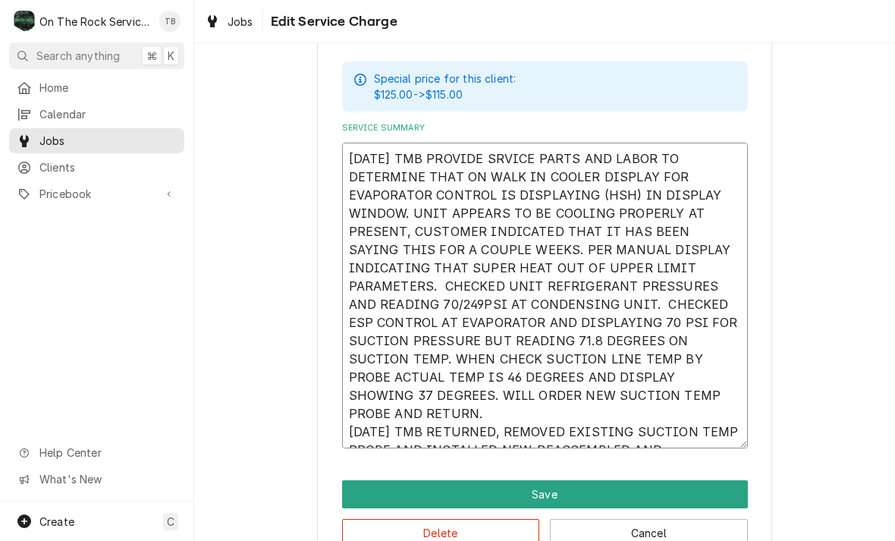
type textarea "x"
type textarea "[DATE] TMB PROVIDE SRVICE PARTS AND LABOR TO DETERMINE THAT ON WALK IN COOLER D…"
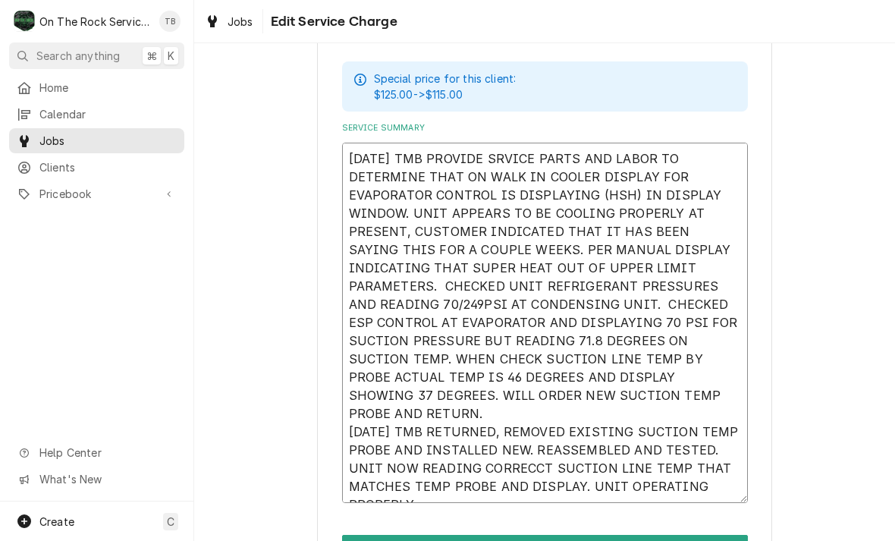
click at [491, 449] on textarea "[DATE] TMB PROVIDE SRVICE PARTS AND LABOR TO DETERMINE THAT ON WALK IN COOLER D…" at bounding box center [545, 323] width 406 height 360
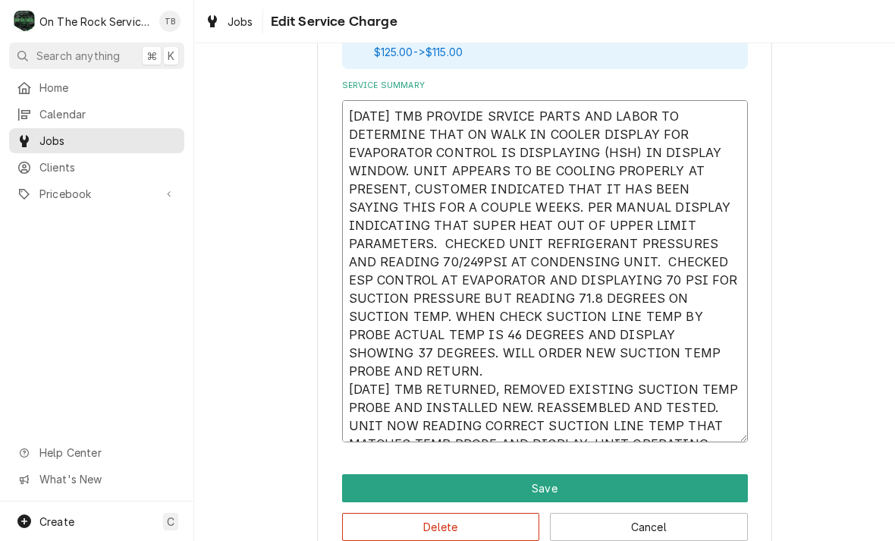
scroll to position [540, 0]
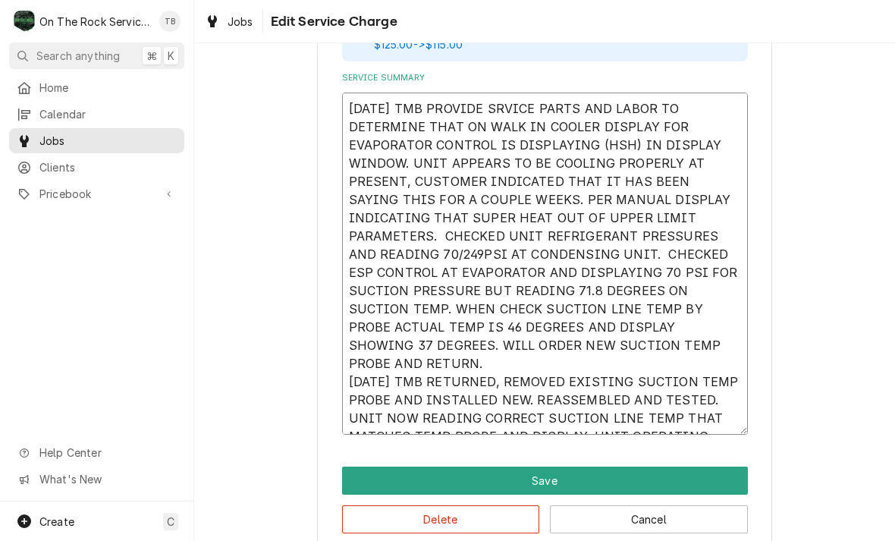
click at [714, 428] on textarea "[DATE] TMB PROVIDE SRVICE PARTS AND LABOR TO DETERMINE THAT ON WALK IN COOLER D…" at bounding box center [545, 264] width 406 height 342
click at [706, 422] on textarea "[DATE] TMB PROVIDE SRVICE PARTS AND LABOR TO DETERMINE THAT ON WALK IN COOLER D…" at bounding box center [545, 264] width 406 height 342
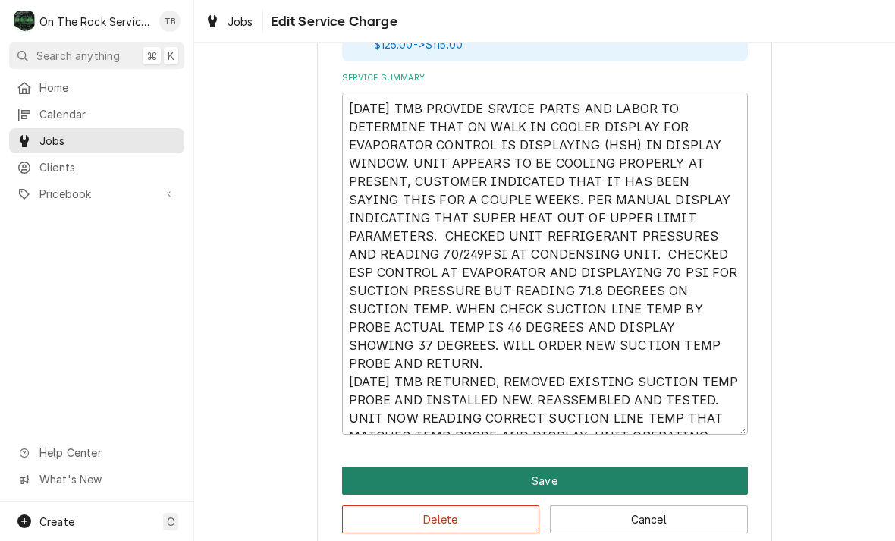
click at [552, 472] on button "Save" at bounding box center [545, 480] width 406 height 28
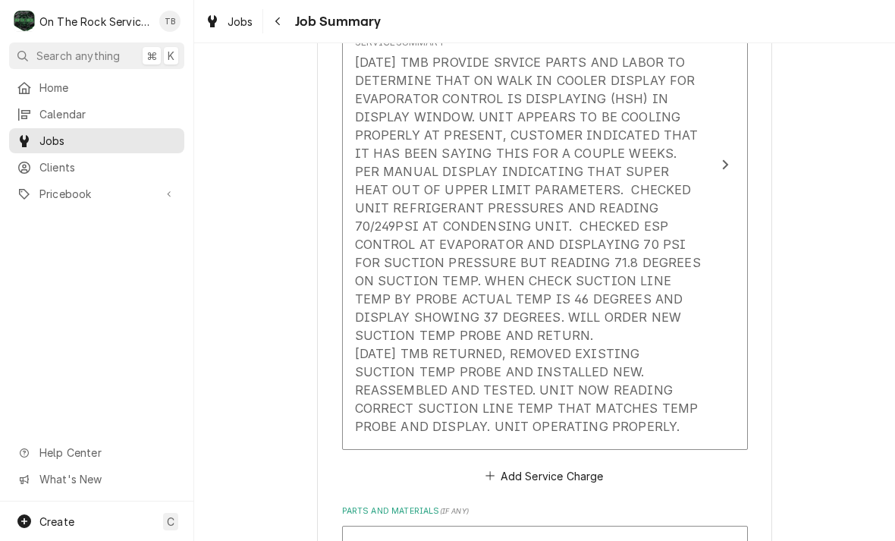
scroll to position [554, 0]
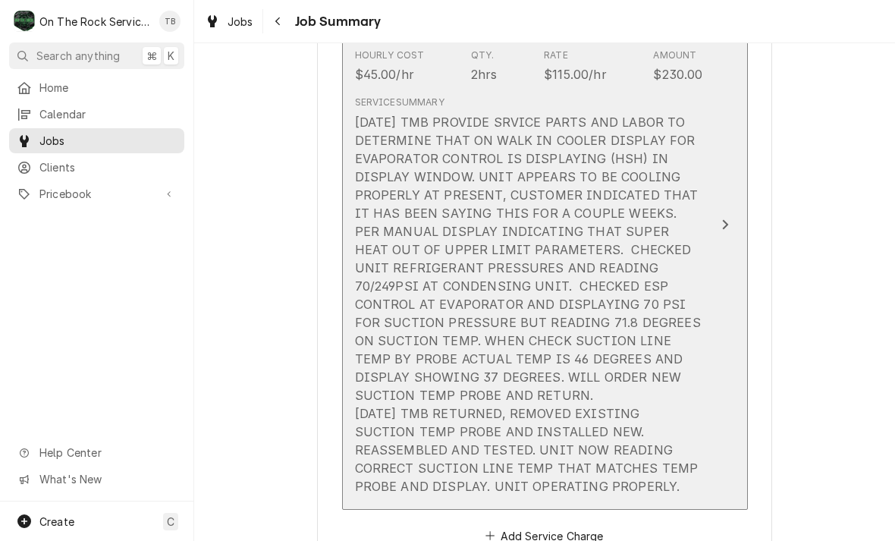
click at [605, 333] on div "[DATE] TMB PROVIDE SRVICE PARTS AND LABOR TO DETERMINE THAT ON WALK IN COOLER D…" at bounding box center [529, 304] width 348 height 382
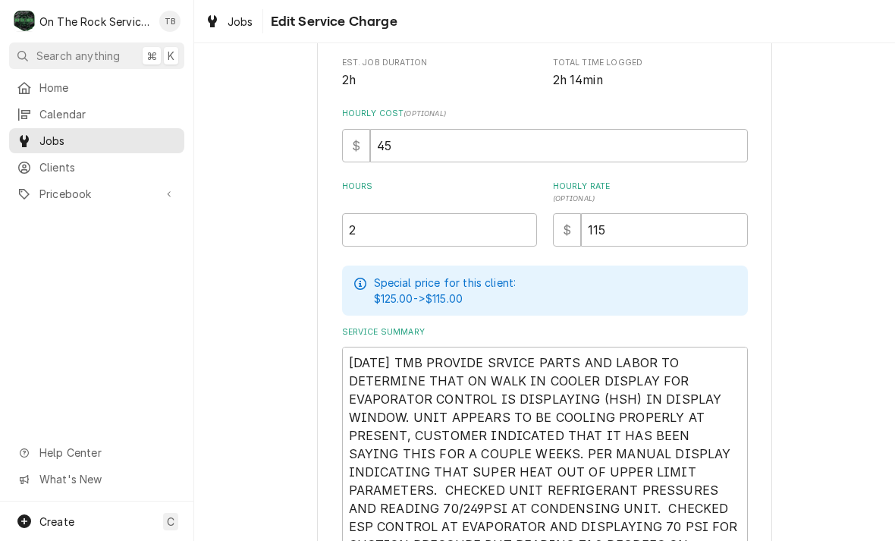
scroll to position [286, 0]
click at [393, 236] on input "2" at bounding box center [439, 229] width 195 height 33
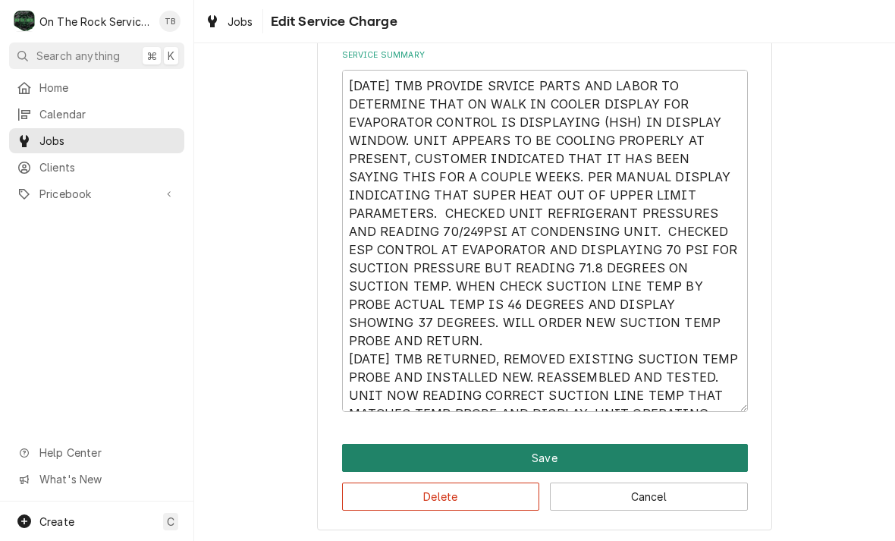
click at [585, 459] on button "Save" at bounding box center [545, 458] width 406 height 28
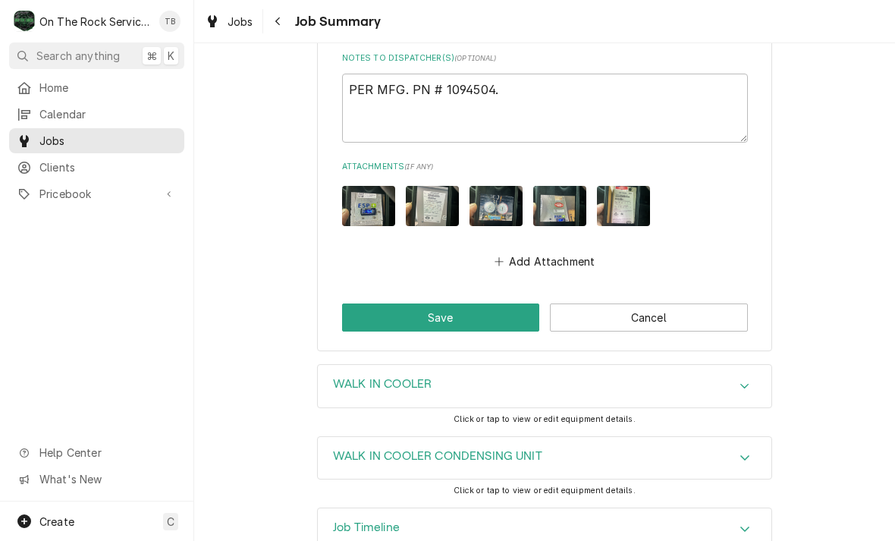
scroll to position [1783, 0]
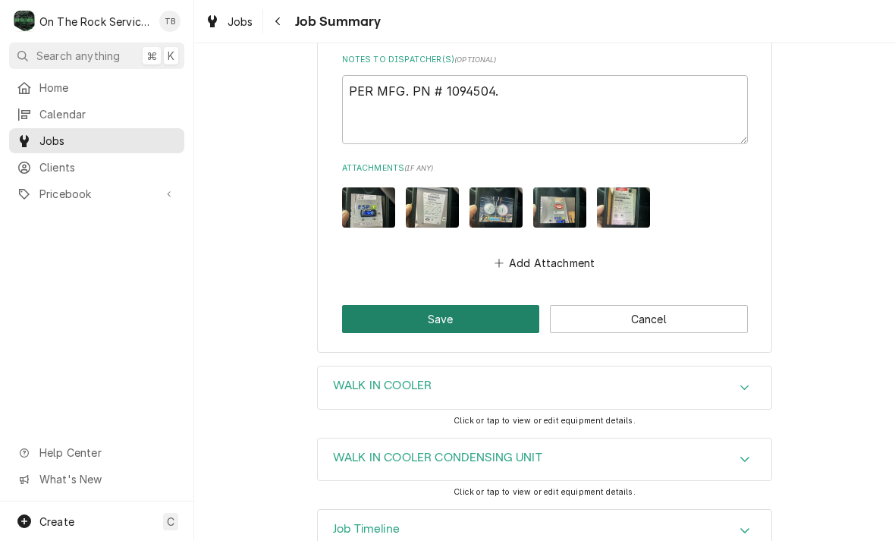
click at [461, 318] on button "Save" at bounding box center [441, 319] width 198 height 28
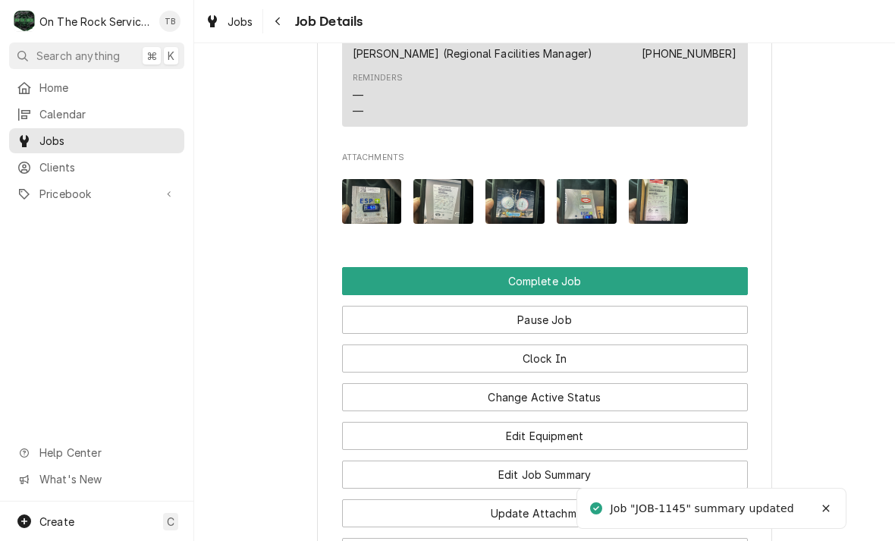
scroll to position [1918, 0]
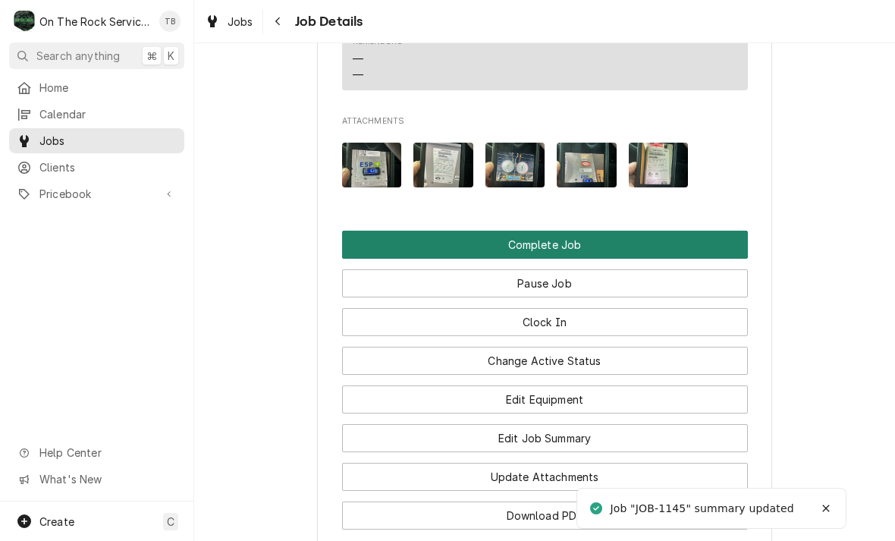
click at [560, 231] on button "Complete Job" at bounding box center [545, 245] width 406 height 28
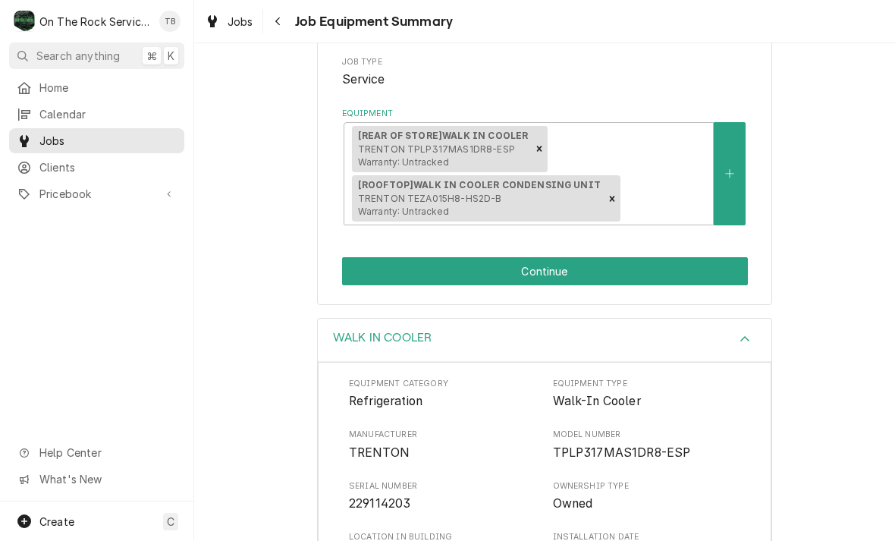
scroll to position [275, 0]
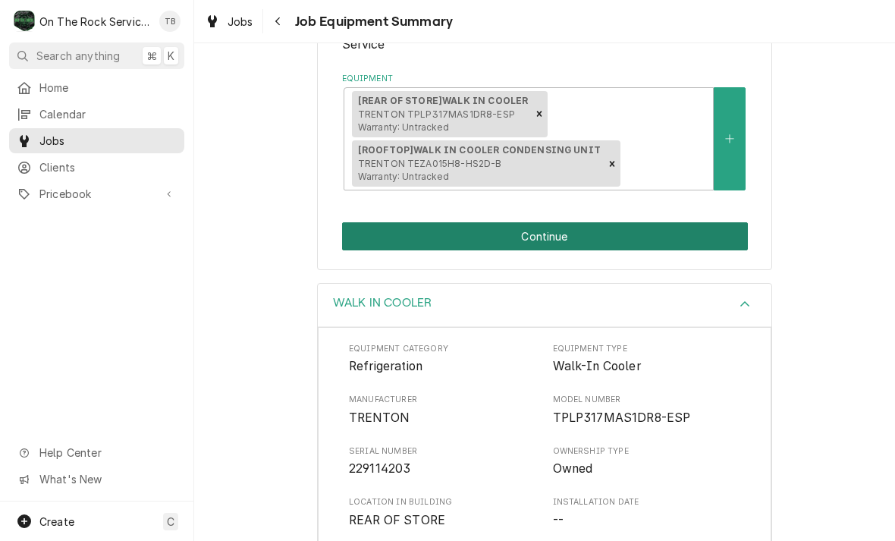
click at [557, 233] on button "Continue" at bounding box center [545, 236] width 406 height 28
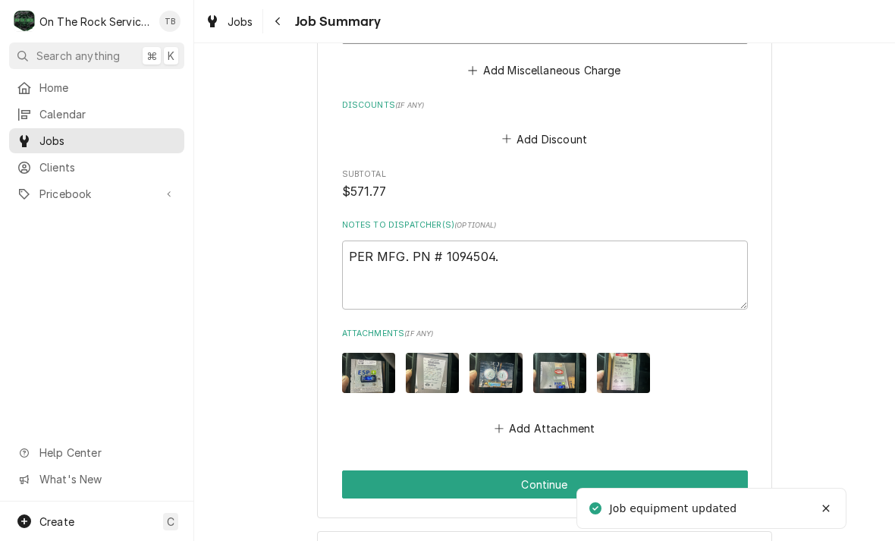
scroll to position [1701, 0]
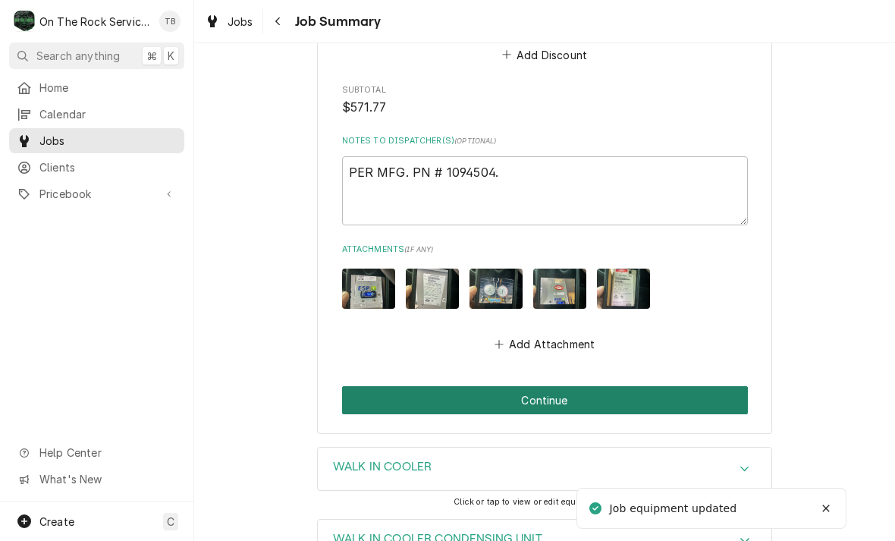
click at [556, 395] on button "Continue" at bounding box center [545, 400] width 406 height 28
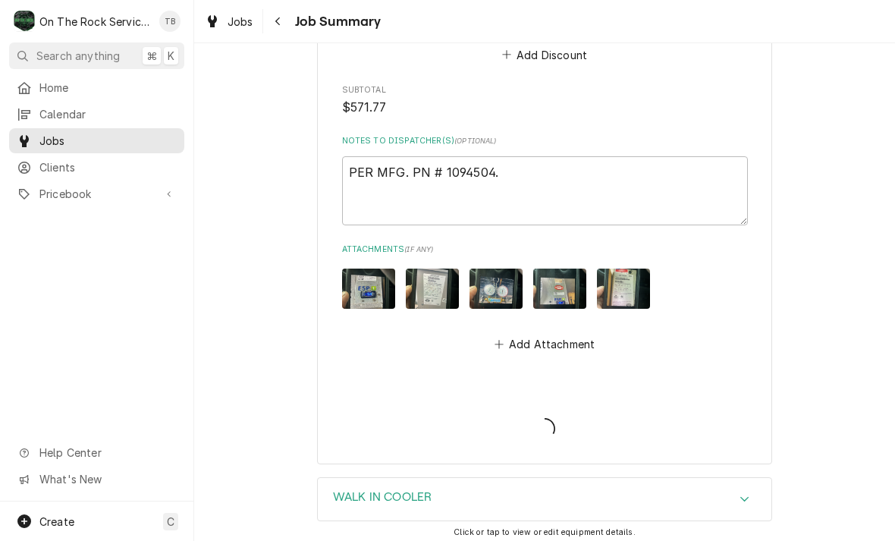
type textarea "x"
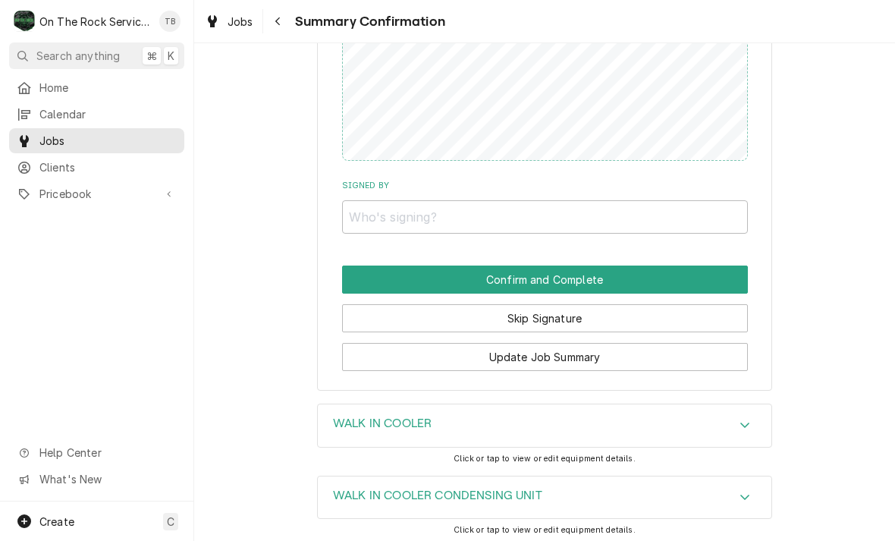
scroll to position [1566, 0]
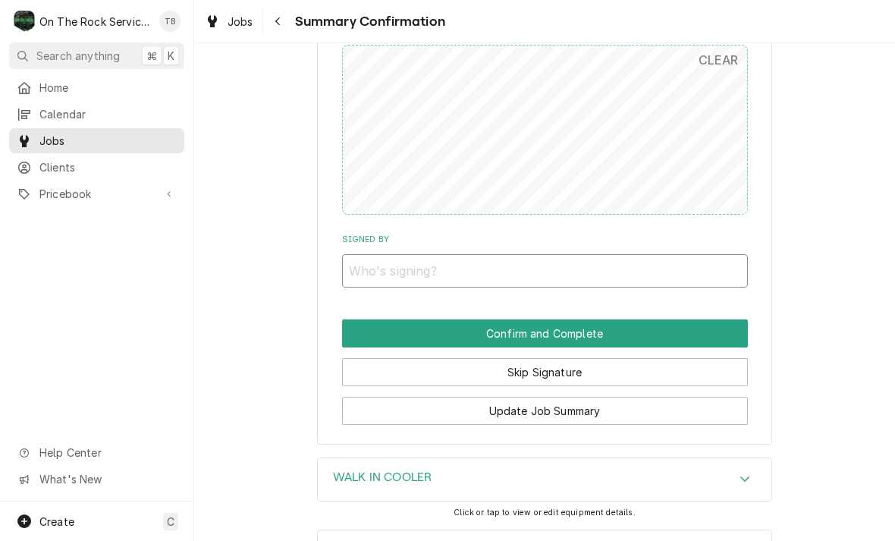
click at [418, 254] on input "Signed By" at bounding box center [545, 270] width 406 height 33
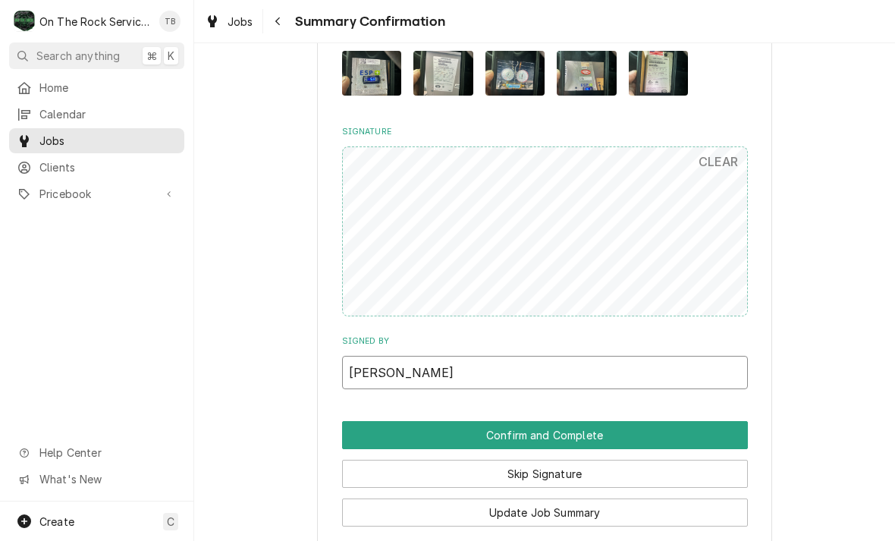
scroll to position [1454, 0]
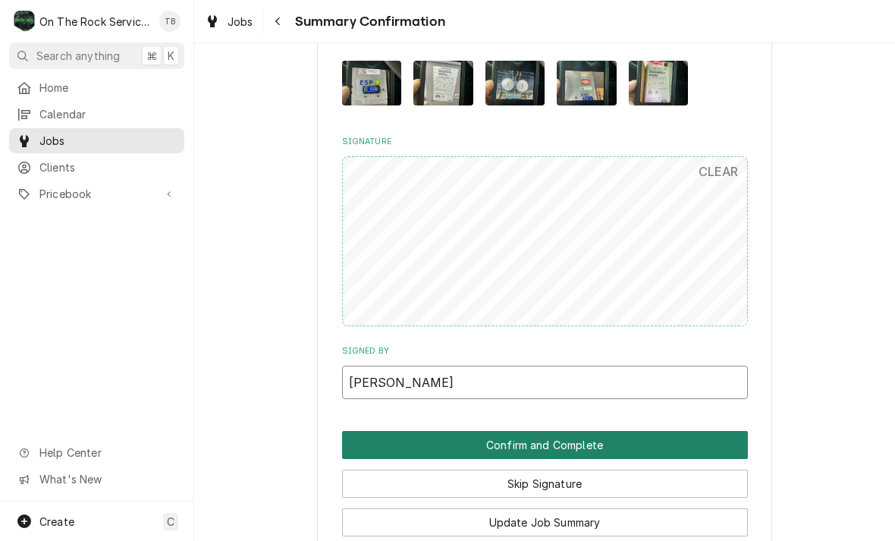
type input "LOWRIE"
click at [638, 431] on button "Confirm and Complete" at bounding box center [545, 445] width 406 height 28
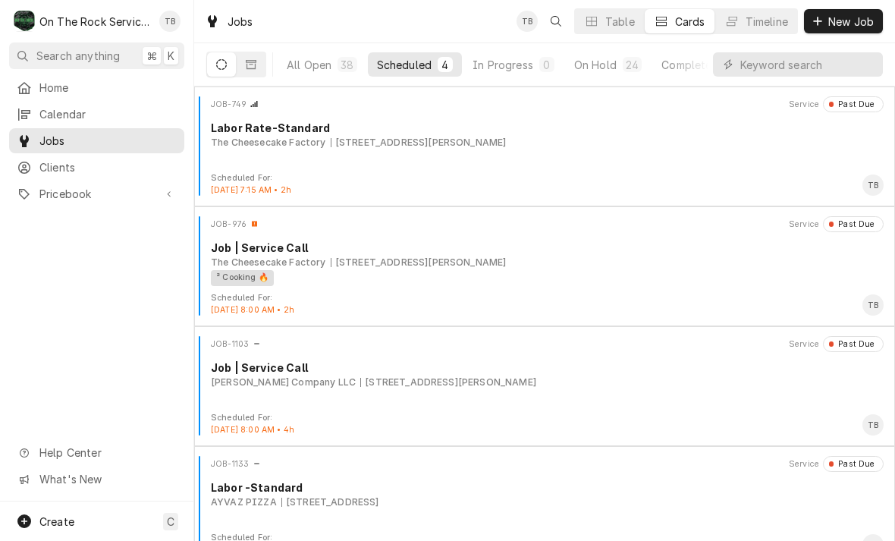
click at [409, 68] on div "Scheduled" at bounding box center [404, 65] width 55 height 16
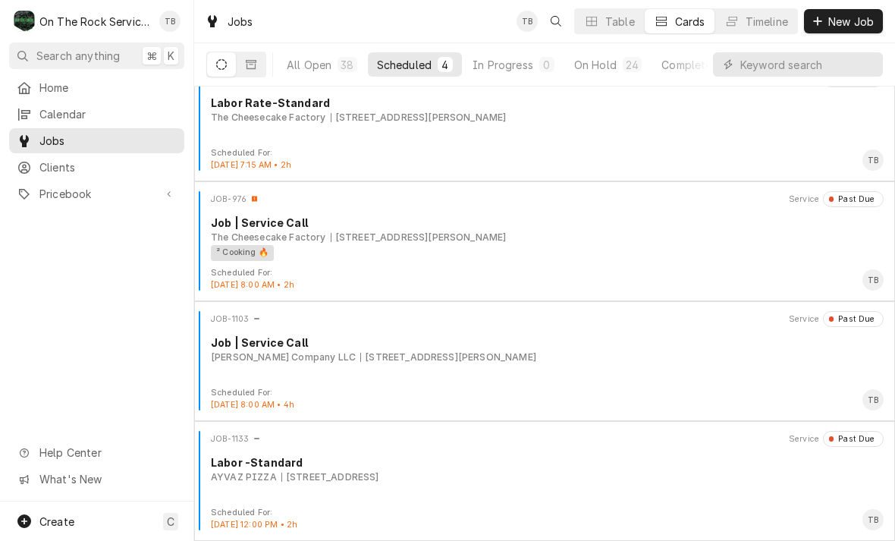
scroll to position [25, 0]
